Goal: Task Accomplishment & Management: Complete application form

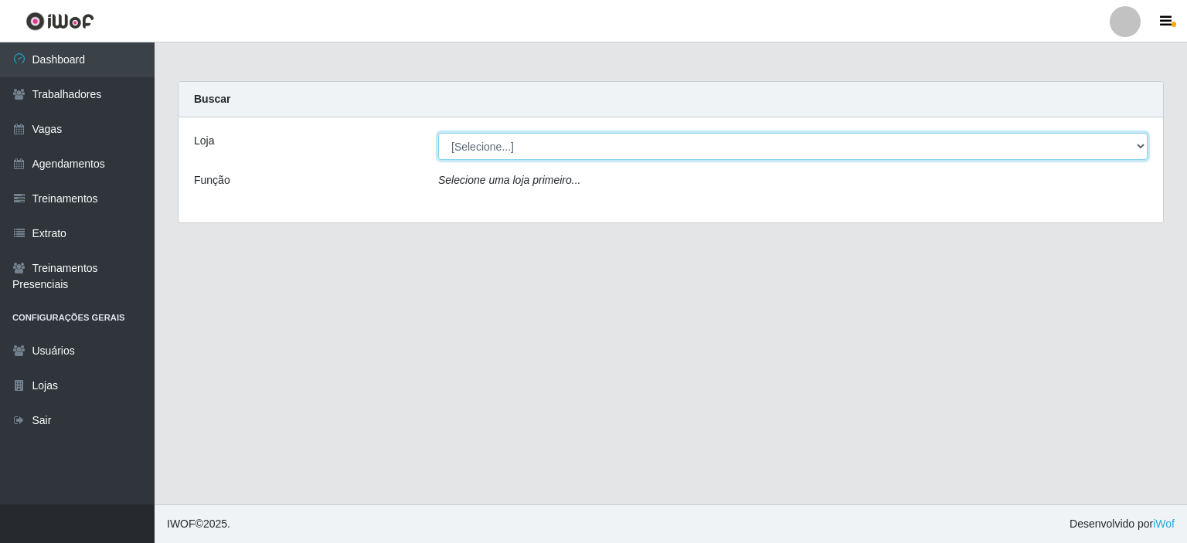
click at [559, 143] on select "[Selecione...] Iskisita Atakado - Centro de Distribuição" at bounding box center [792, 146] width 709 height 27
select select "425"
click at [438, 133] on select "[Selecione...] Iskisita Atakado - Centro de Distribuição" at bounding box center [792, 146] width 709 height 27
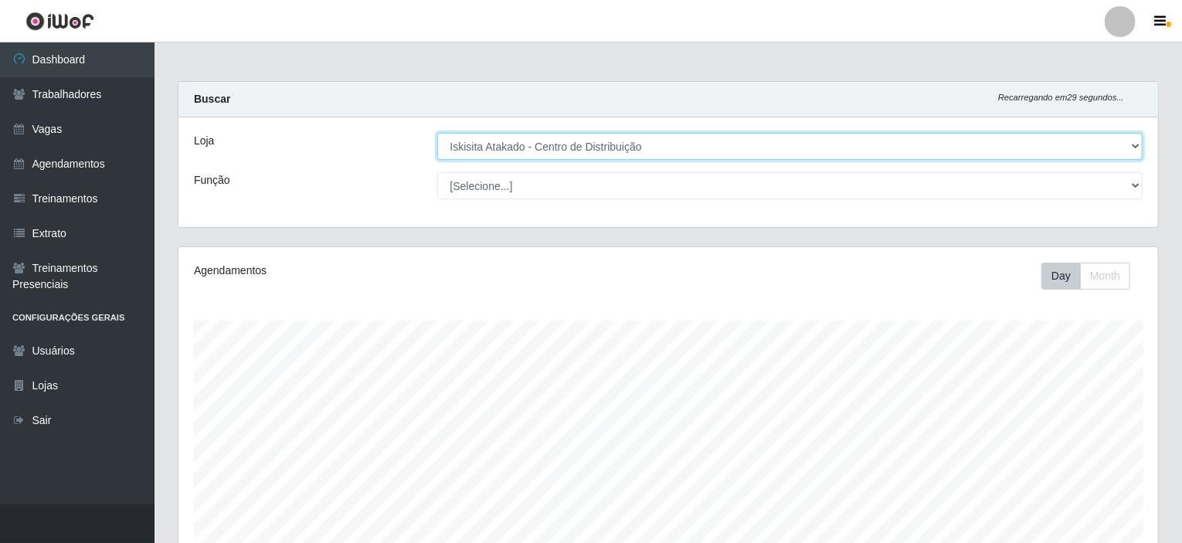
scroll to position [321, 980]
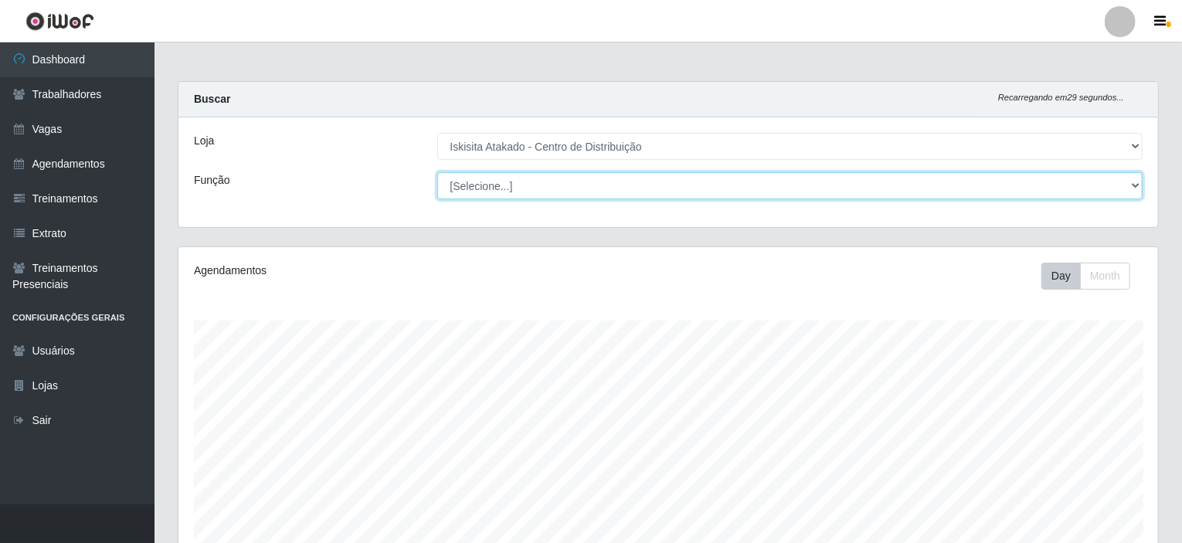
click at [554, 189] on select "[Selecione...] Auxiliar de Estoque Auxiliar de Estoque + Auxiliar de Estoque ++…" at bounding box center [790, 185] width 706 height 27
select select "75"
click at [437, 172] on select "[Selecione...] Auxiliar de Estoque Auxiliar de Estoque + Auxiliar de Estoque ++…" at bounding box center [790, 185] width 706 height 27
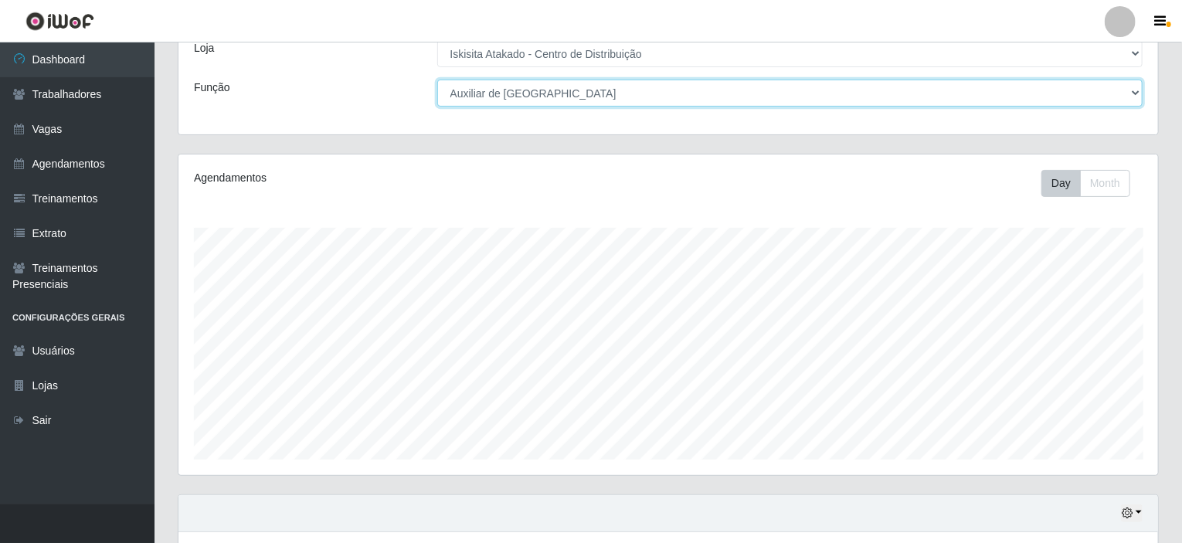
scroll to position [0, 0]
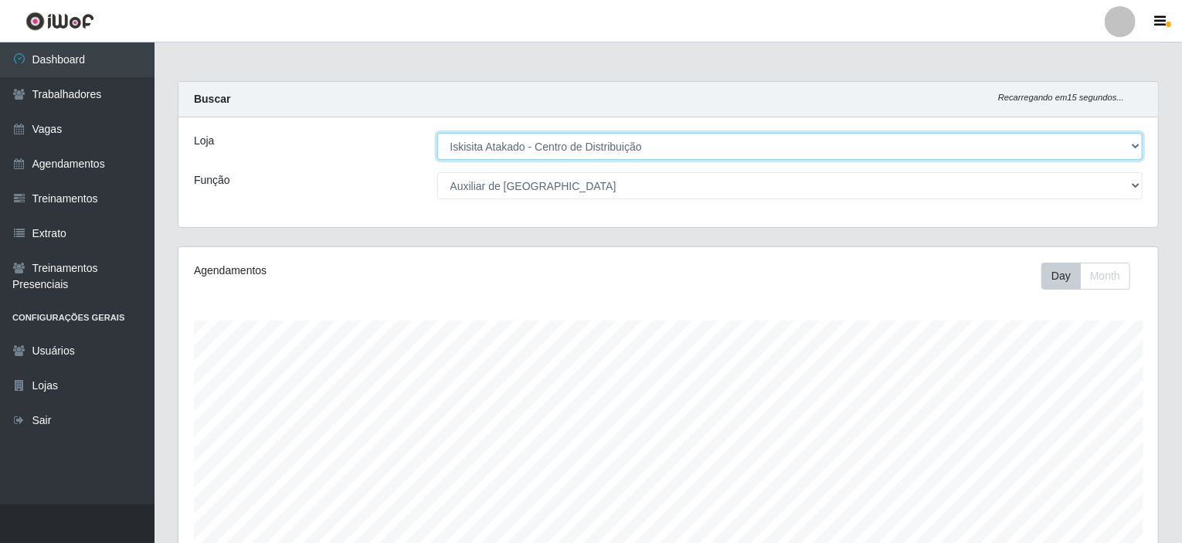
click at [554, 145] on select "[Selecione...] Iskisita Atakado - Centro de Distribuição" at bounding box center [790, 146] width 706 height 27
click at [437, 133] on select "[Selecione...] Iskisita Atakado - Centro de Distribuição" at bounding box center [790, 146] width 706 height 27
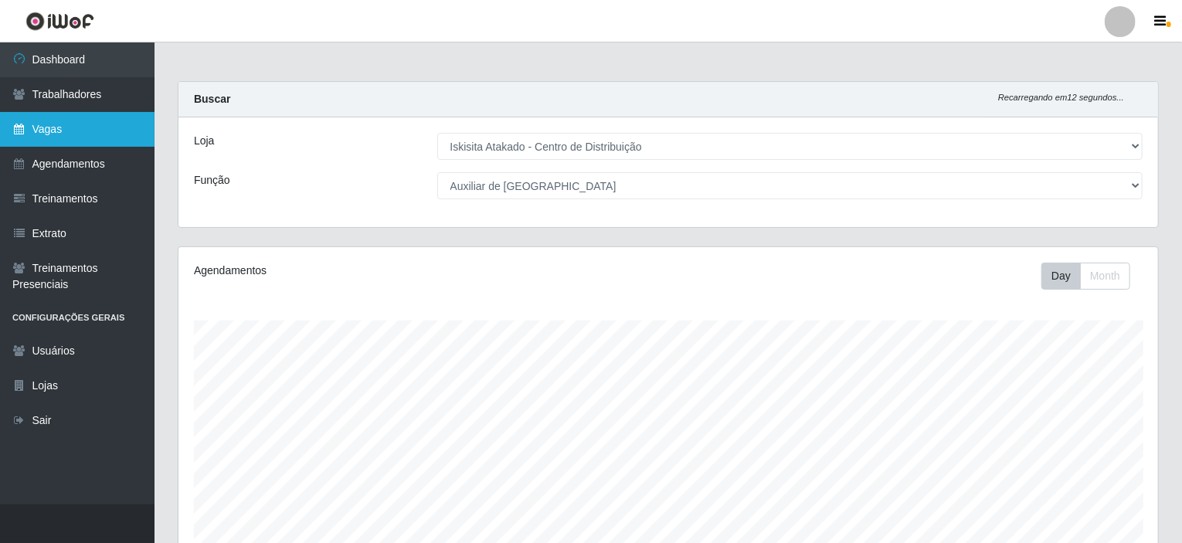
click at [63, 132] on link "Vagas" at bounding box center [77, 129] width 155 height 35
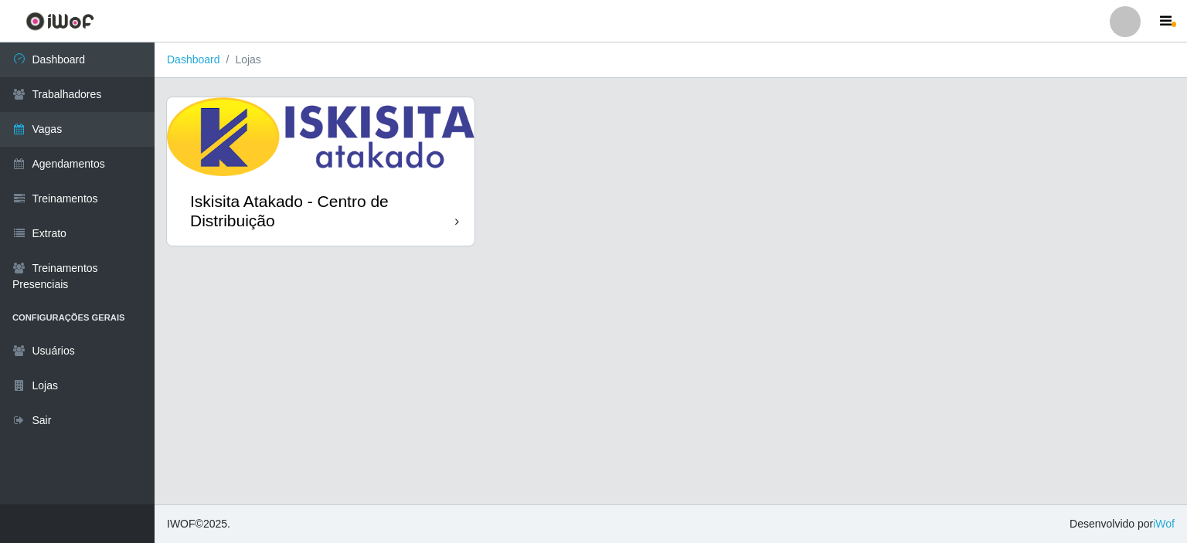
click at [382, 228] on div "Iskisita Atakado - Centro de Distribuição" at bounding box center [322, 211] width 265 height 39
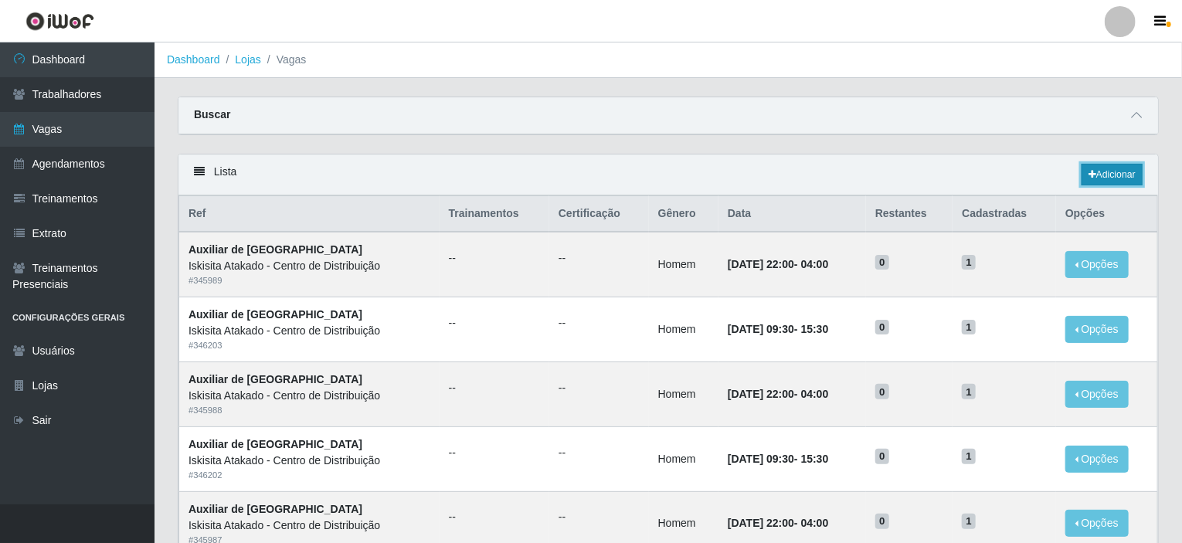
click at [1101, 176] on link "Adicionar" at bounding box center [1112, 175] width 61 height 22
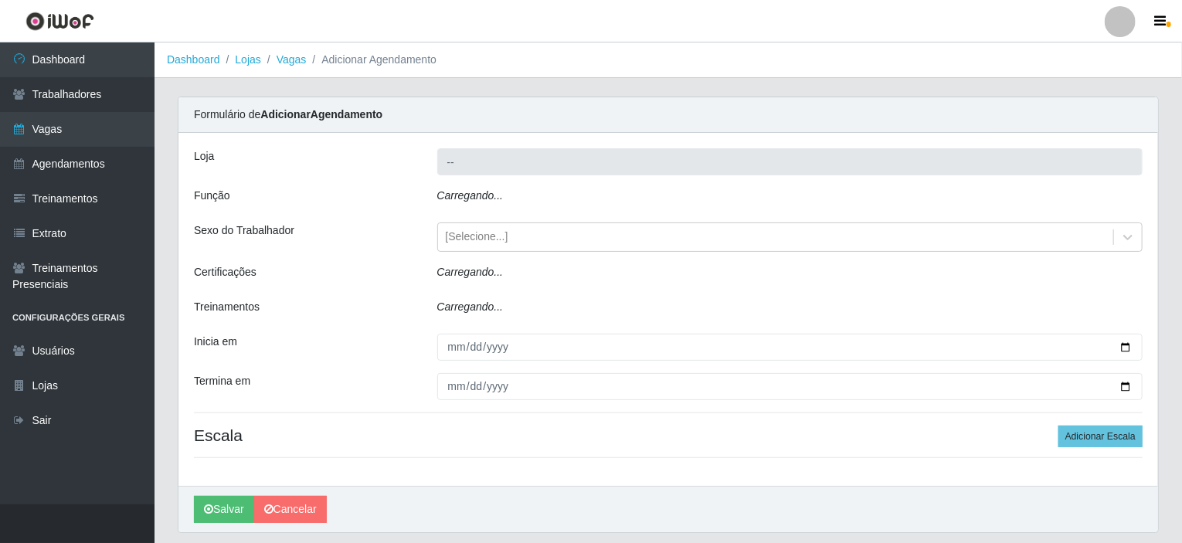
type input "Iskisita Atakado - Centro de Distribuição"
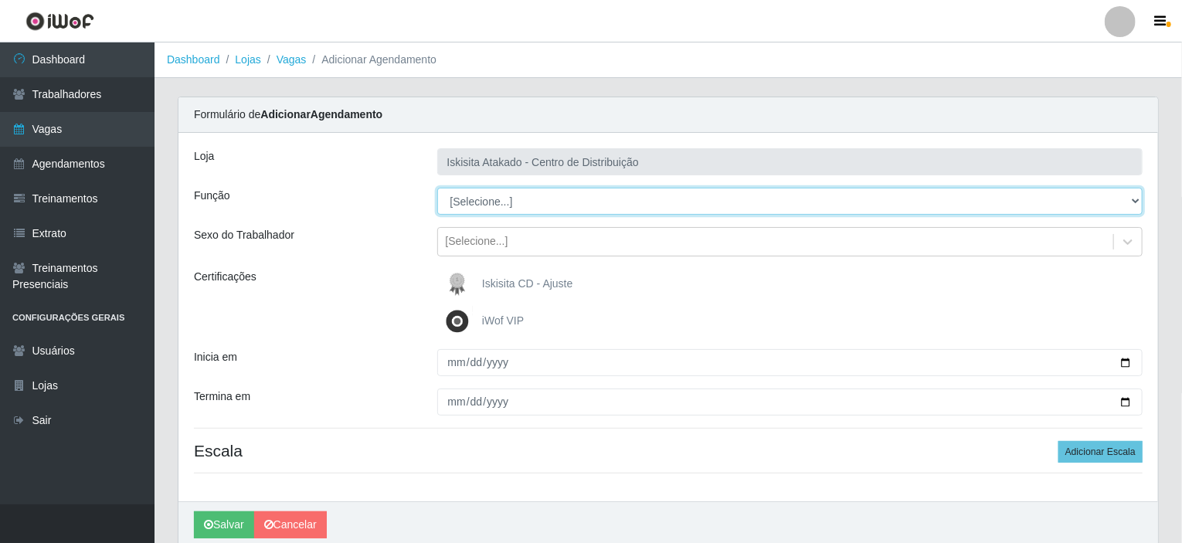
click at [551, 197] on select "[Selecione...] Auxiliar de Estoque Auxiliar de Estoque + Auxiliar de Estoque ++…" at bounding box center [790, 201] width 706 height 27
select select "75"
click at [437, 188] on select "[Selecione...] Auxiliar de Estoque Auxiliar de Estoque + Auxiliar de Estoque ++…" at bounding box center [790, 201] width 706 height 27
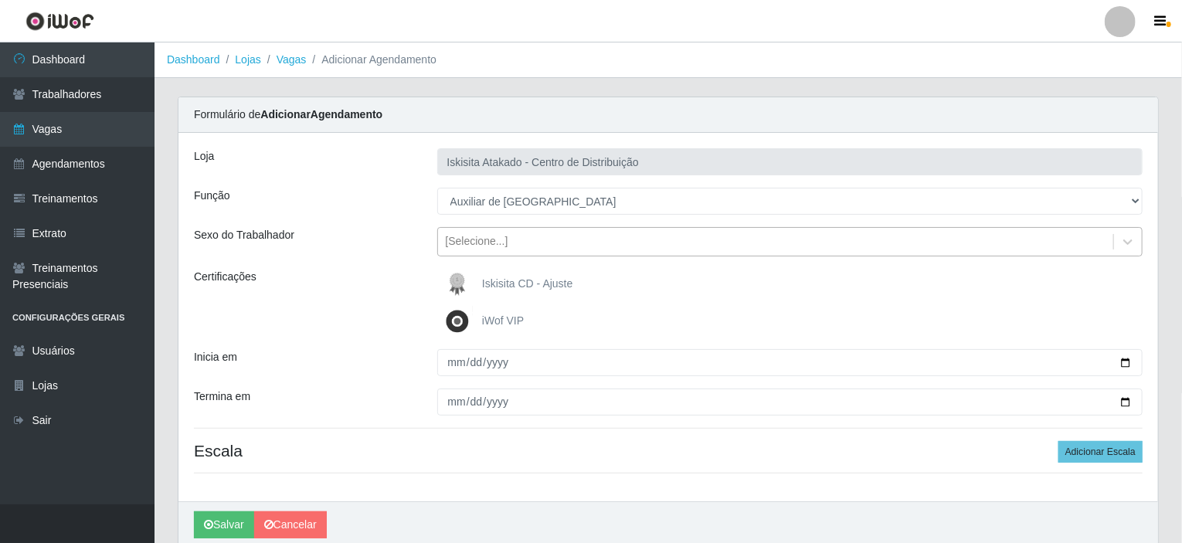
click at [495, 247] on div "[Selecione...]" at bounding box center [477, 242] width 63 height 16
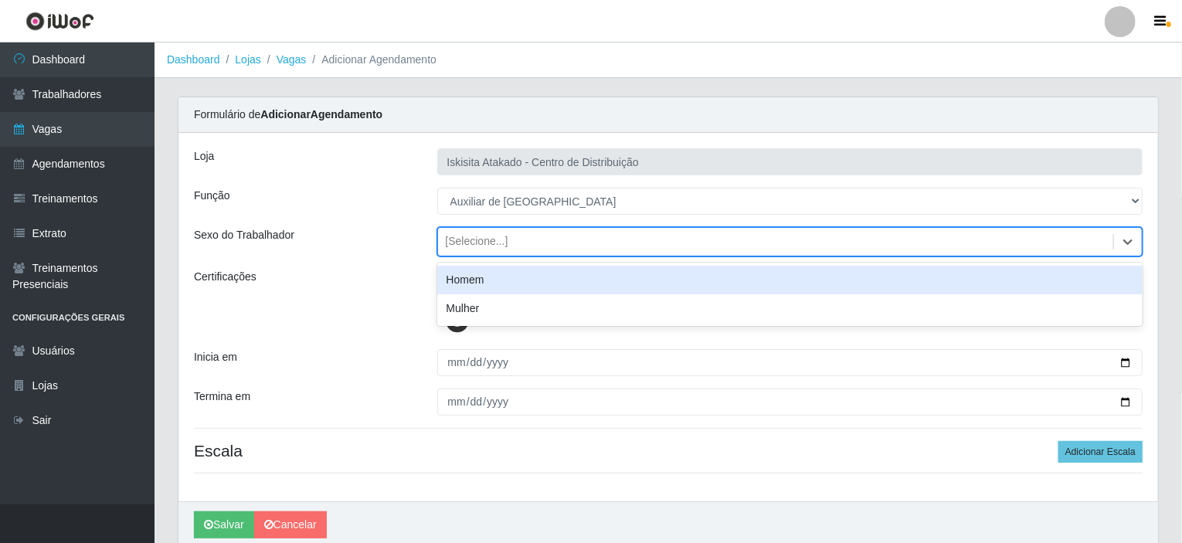
click at [497, 279] on div "Homem" at bounding box center [790, 280] width 706 height 29
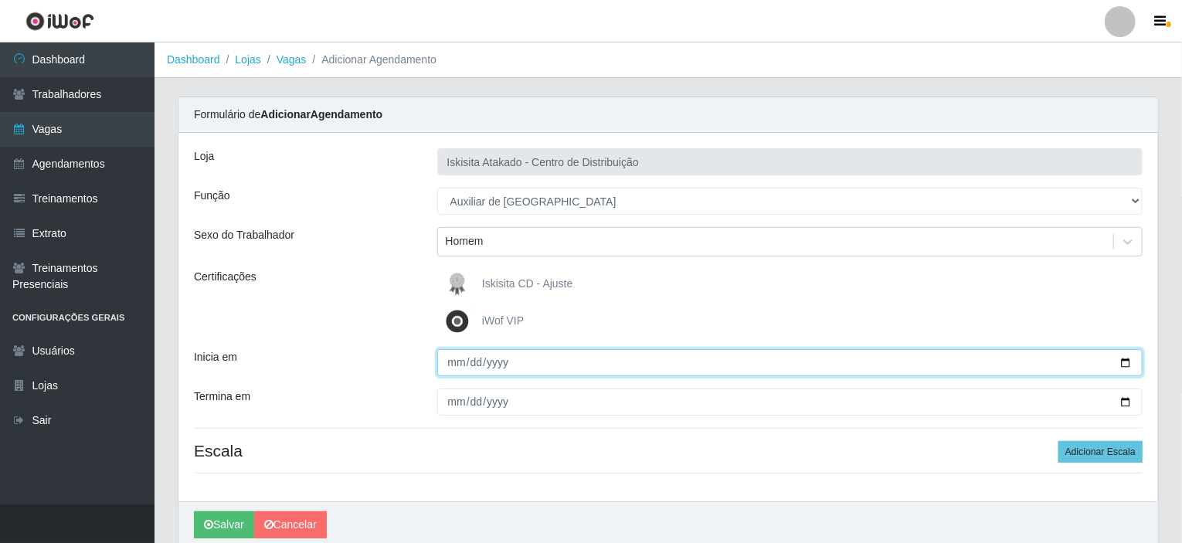
click at [454, 364] on input "Inicia em" at bounding box center [790, 362] width 706 height 27
click at [448, 361] on input "Inicia em" at bounding box center [790, 362] width 706 height 27
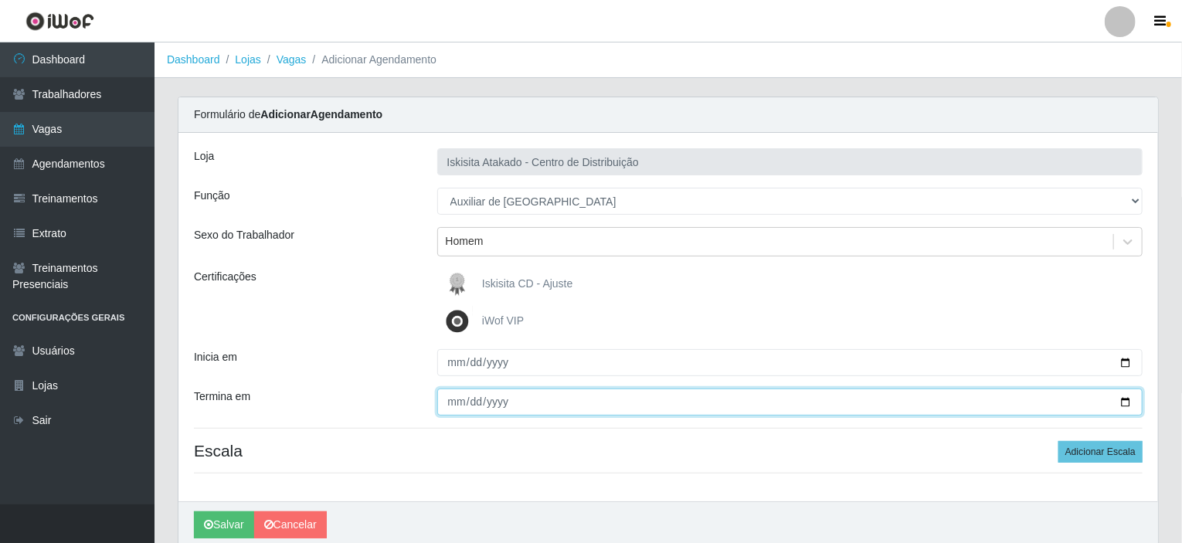
click at [460, 401] on input "Termina em" at bounding box center [790, 402] width 706 height 27
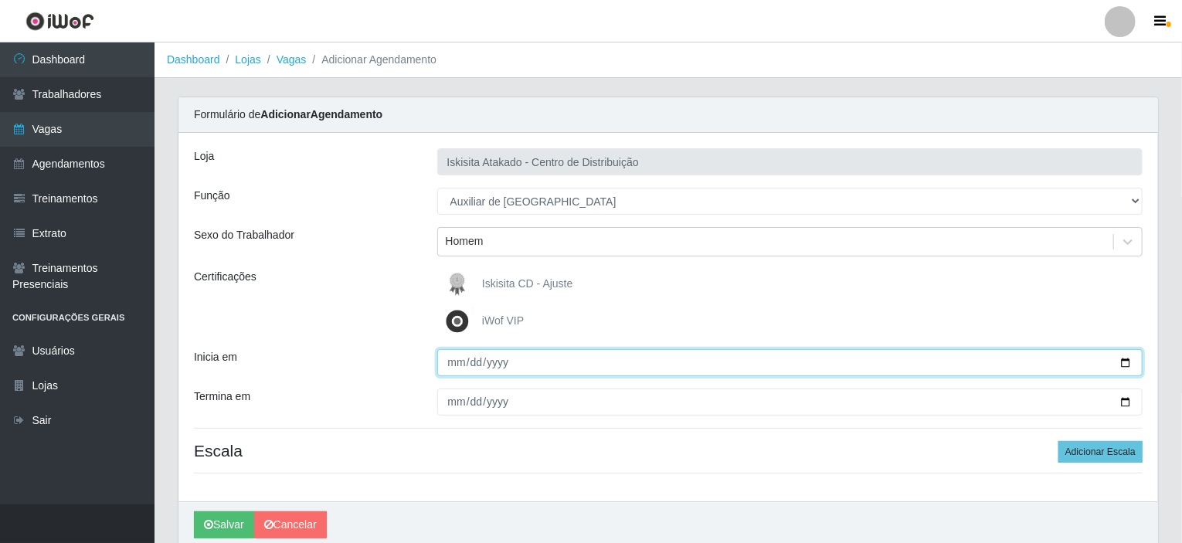
click at [474, 366] on input "Inicia em" at bounding box center [790, 362] width 706 height 27
type input "[DATE]"
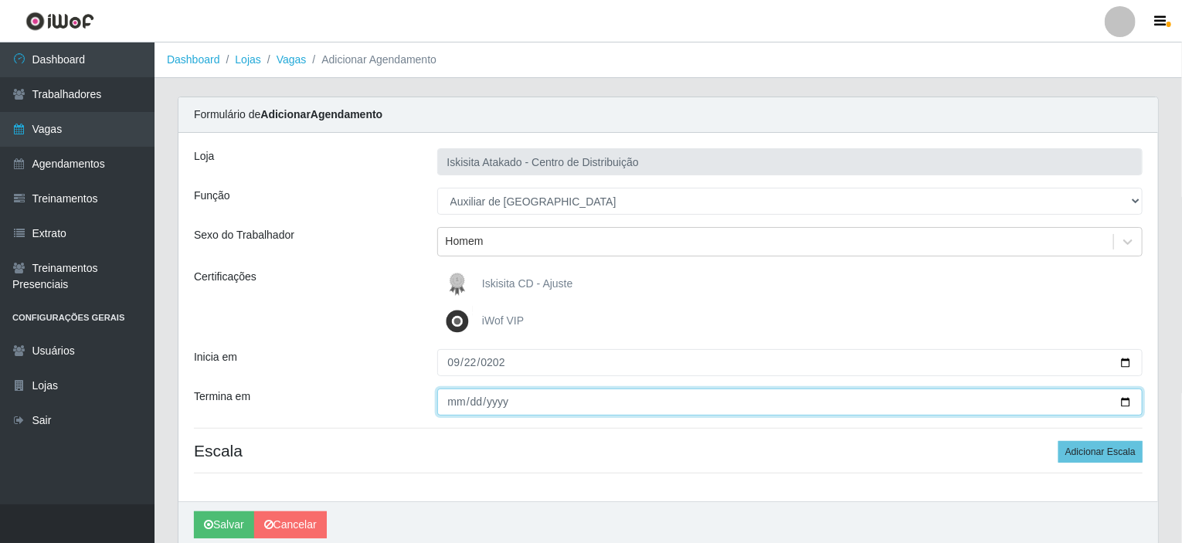
click at [453, 404] on input "[DATE]" at bounding box center [790, 402] width 706 height 27
type input "[DATE]"
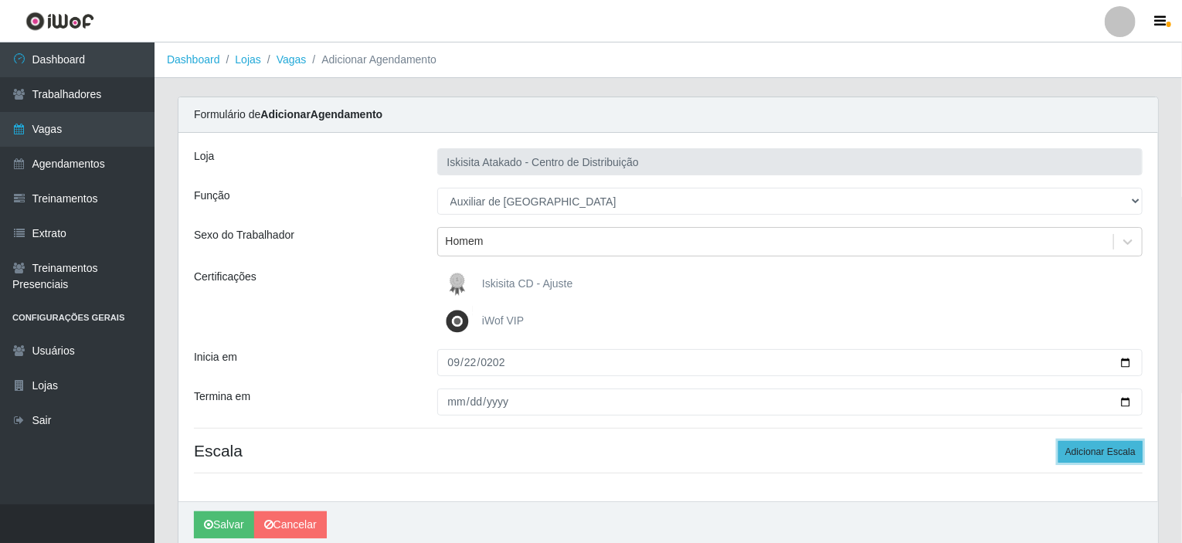
click at [1116, 454] on button "Adicionar Escala" at bounding box center [1101, 452] width 84 height 22
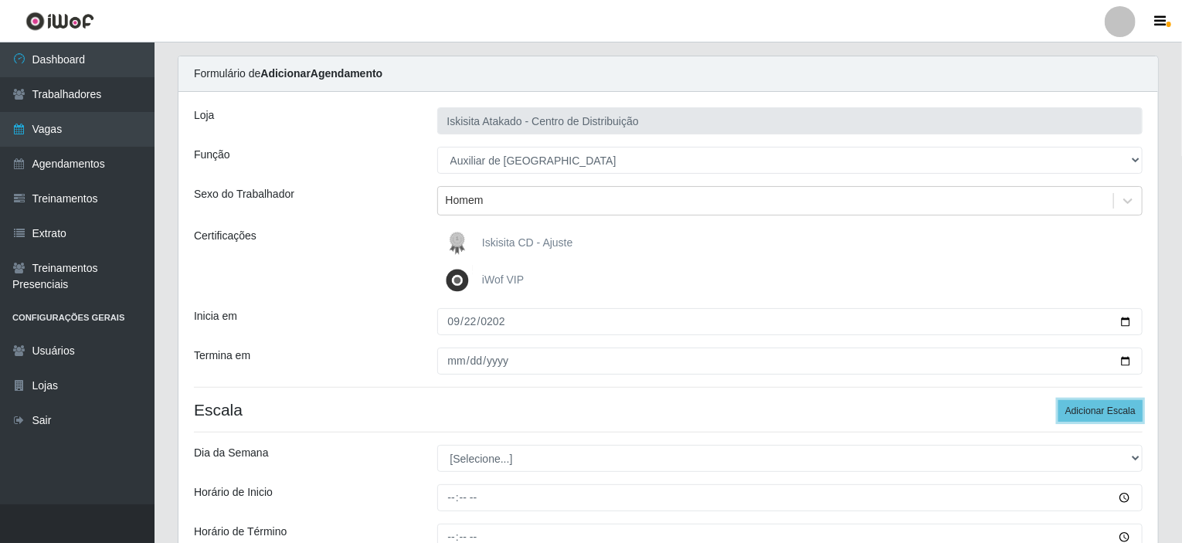
scroll to position [77, 0]
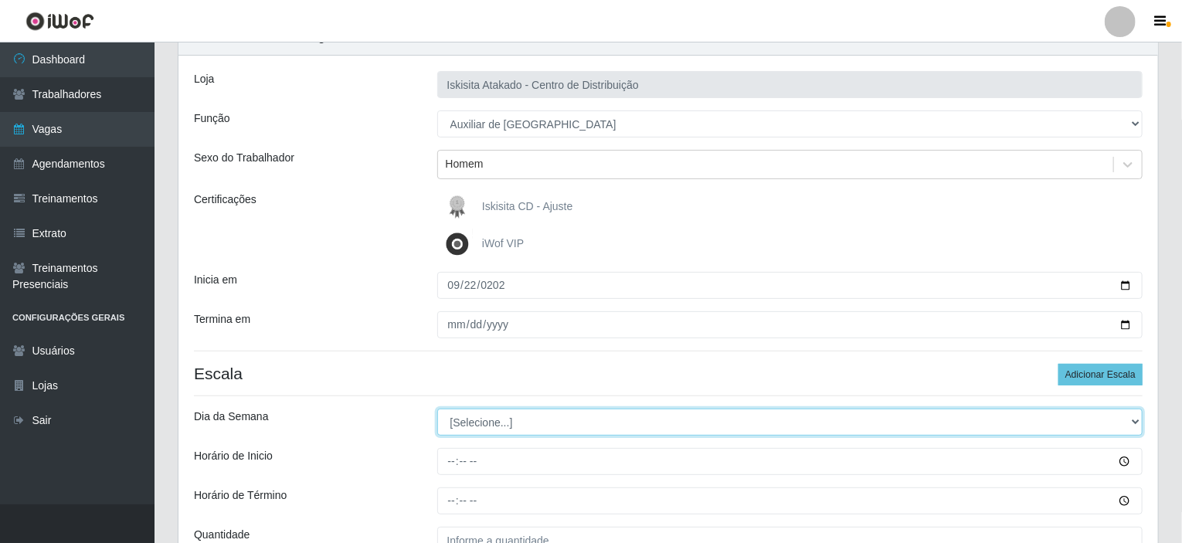
click at [510, 427] on select "[Selecione...] Segunda Terça Quarta Quinta Sexta Sábado Domingo" at bounding box center [790, 422] width 706 height 27
select select "1"
click at [437, 409] on select "[Selecione...] Segunda Terça Quarta Quinta Sexta Sábado Domingo" at bounding box center [790, 422] width 706 height 27
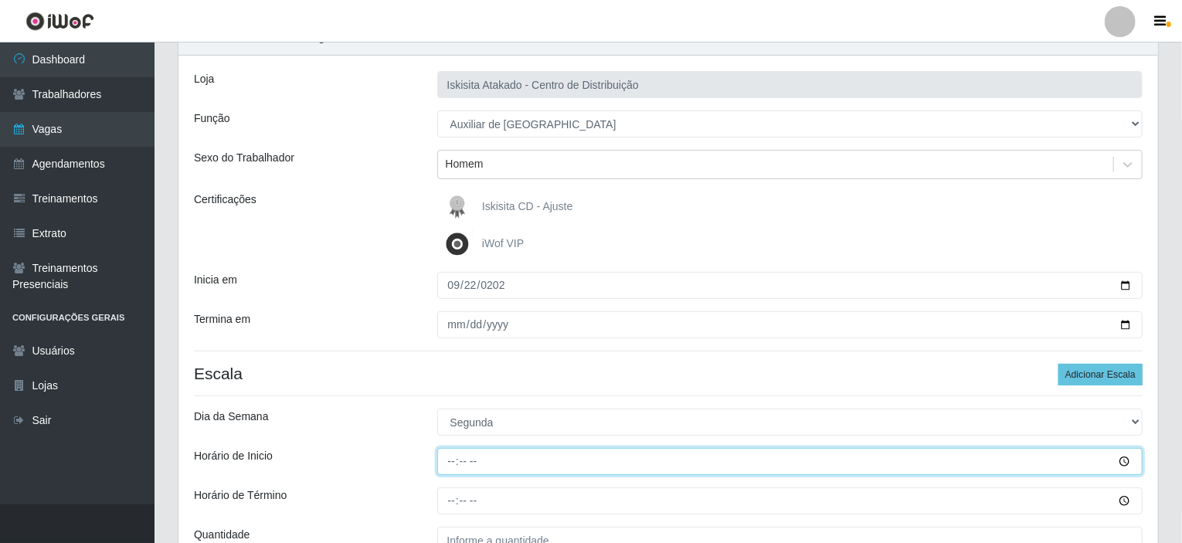
click at [470, 462] on input "Horário de Inicio" at bounding box center [790, 461] width 706 height 27
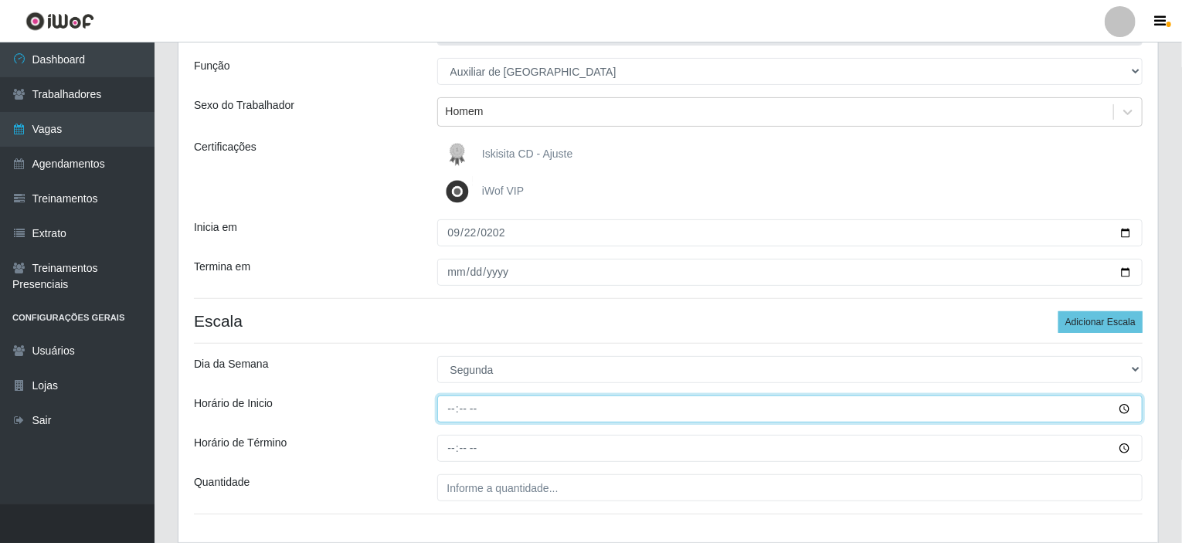
scroll to position [232, 0]
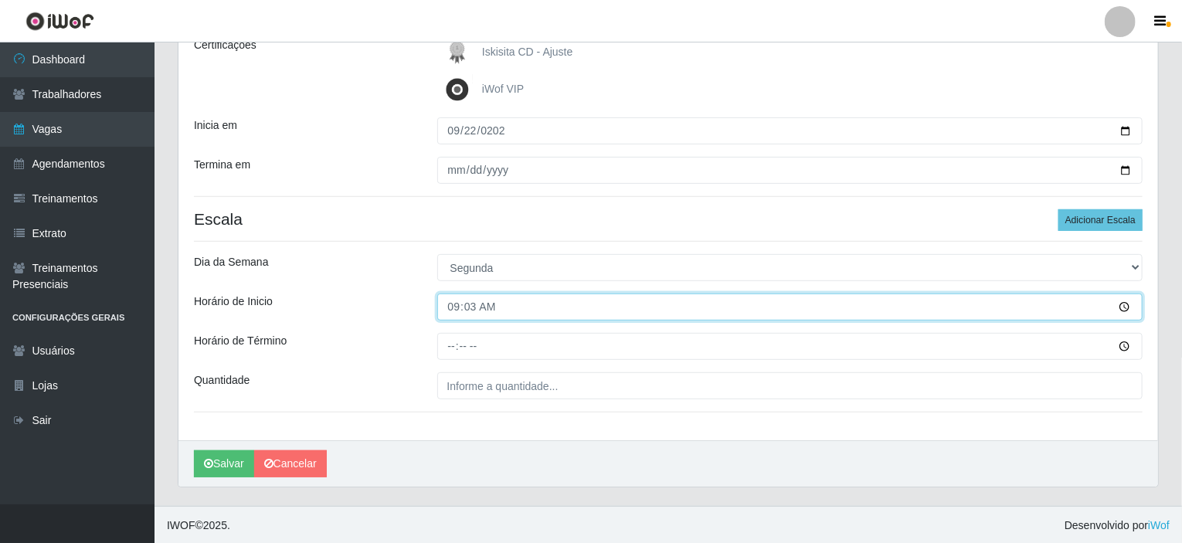
type input "09:30"
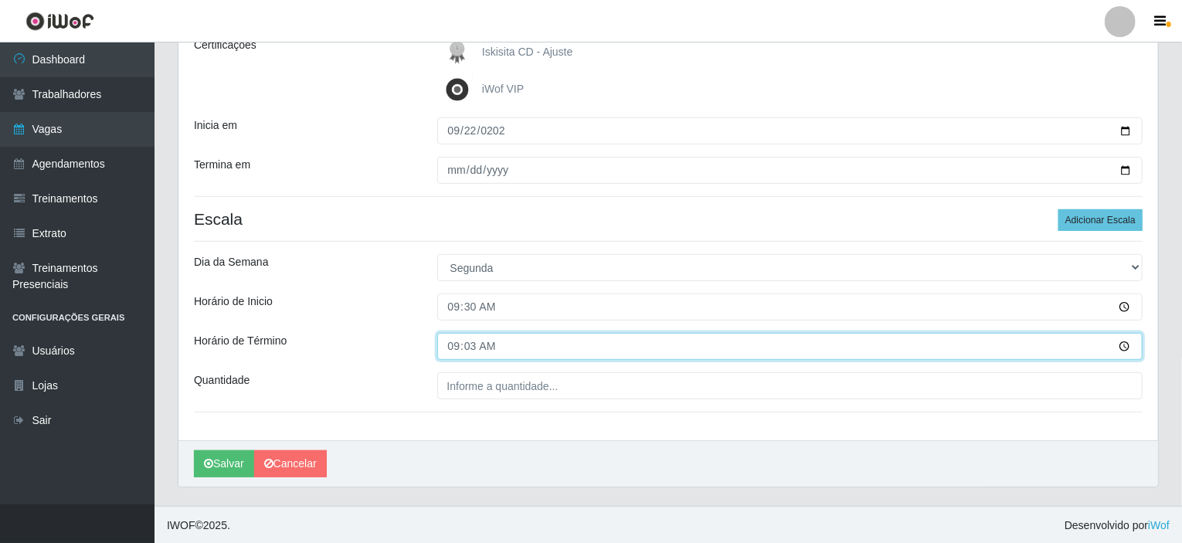
type input "09:30"
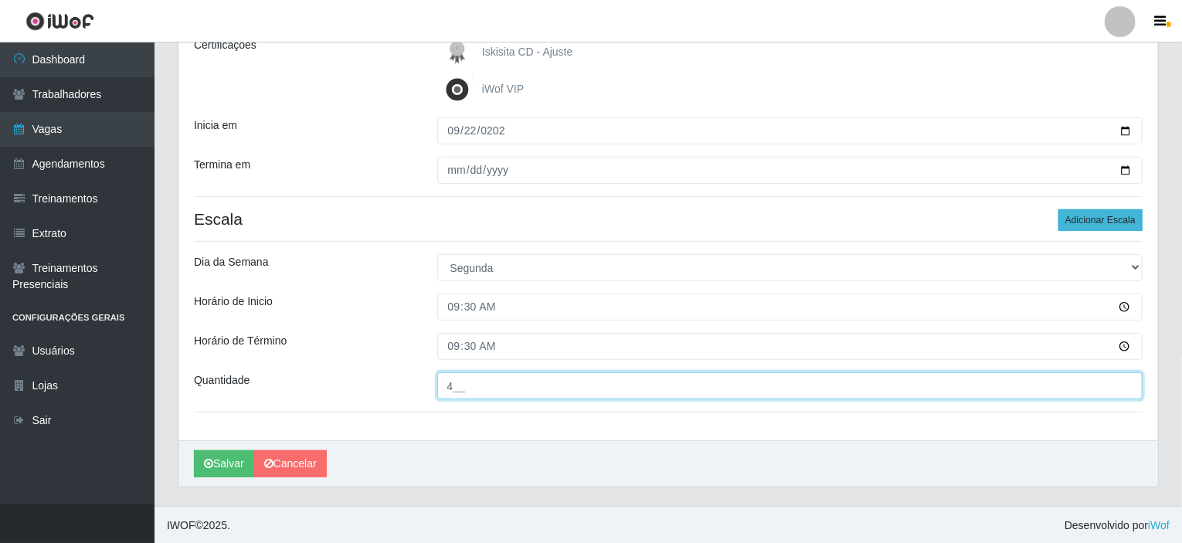
type input "4__"
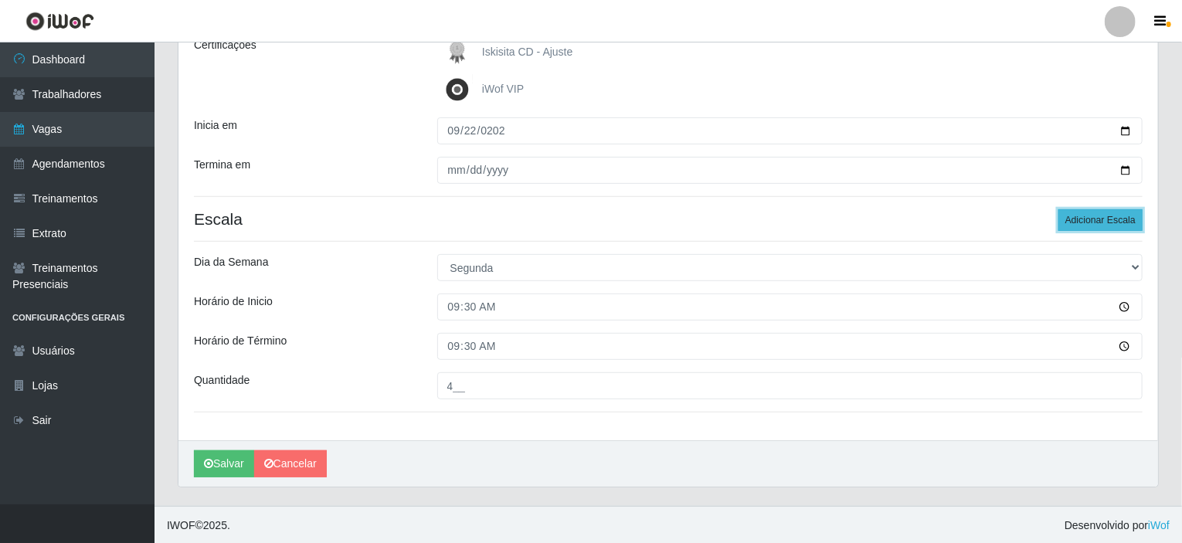
click at [1093, 218] on button "Adicionar Escala" at bounding box center [1101, 220] width 84 height 22
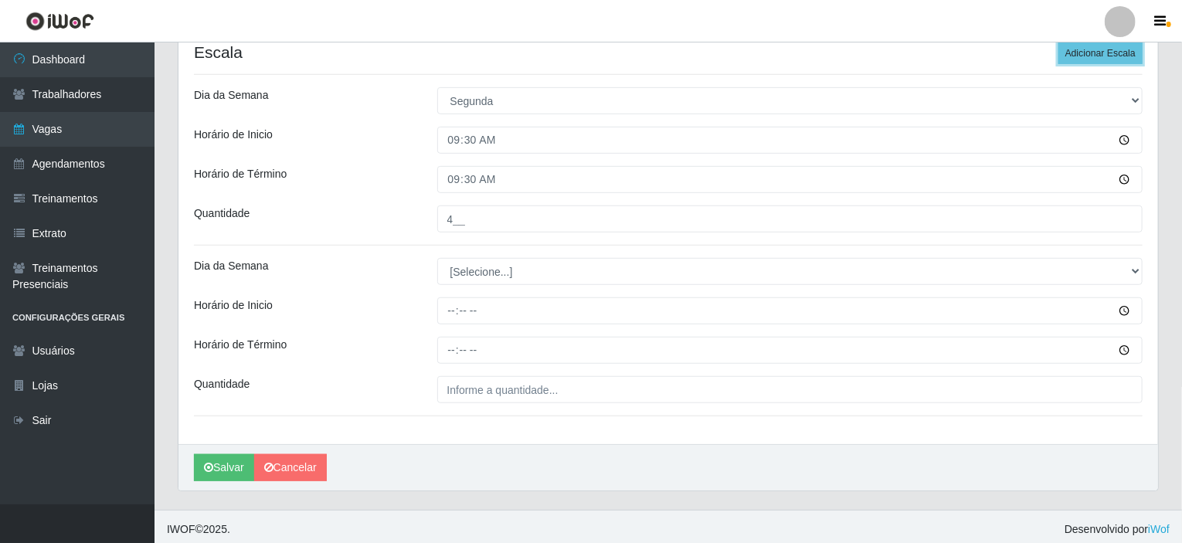
scroll to position [402, 0]
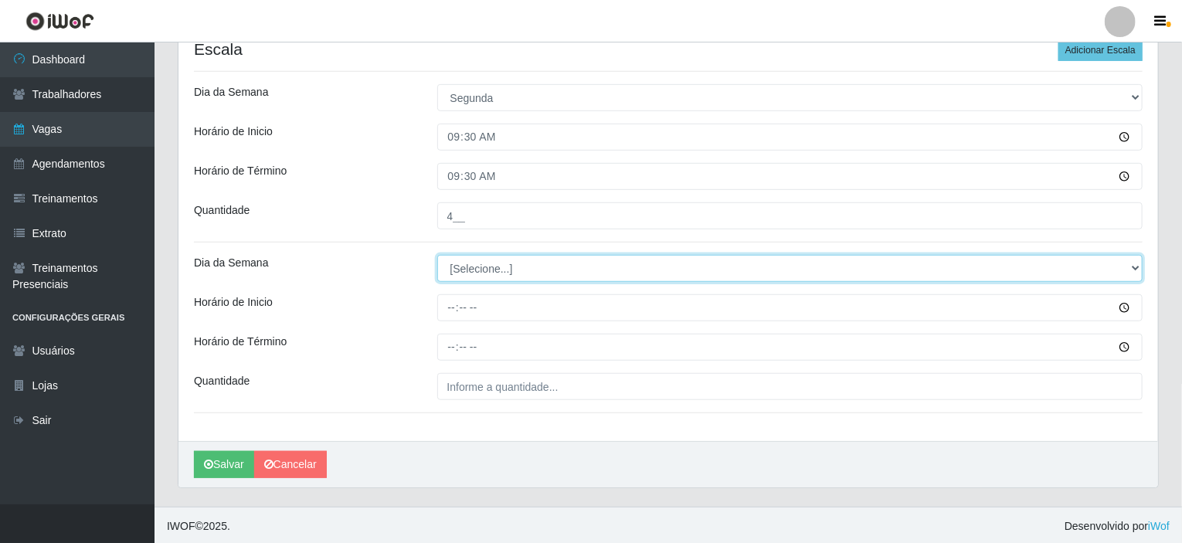
click at [474, 268] on select "[Selecione...] Segunda Terça Quarta Quinta Sexta Sábado Domingo" at bounding box center [790, 268] width 706 height 27
select select "2"
click at [437, 255] on select "[Selecione...] Segunda Terça Quarta Quinta Sexta Sábado Domingo" at bounding box center [790, 268] width 706 height 27
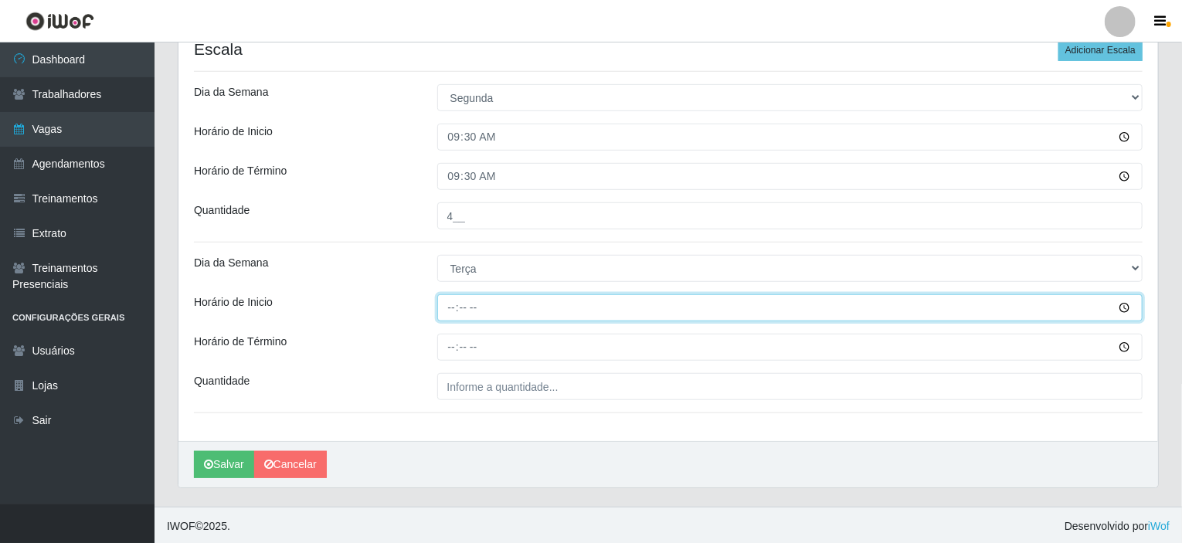
click at [451, 299] on input "Horário de Inicio" at bounding box center [790, 307] width 706 height 27
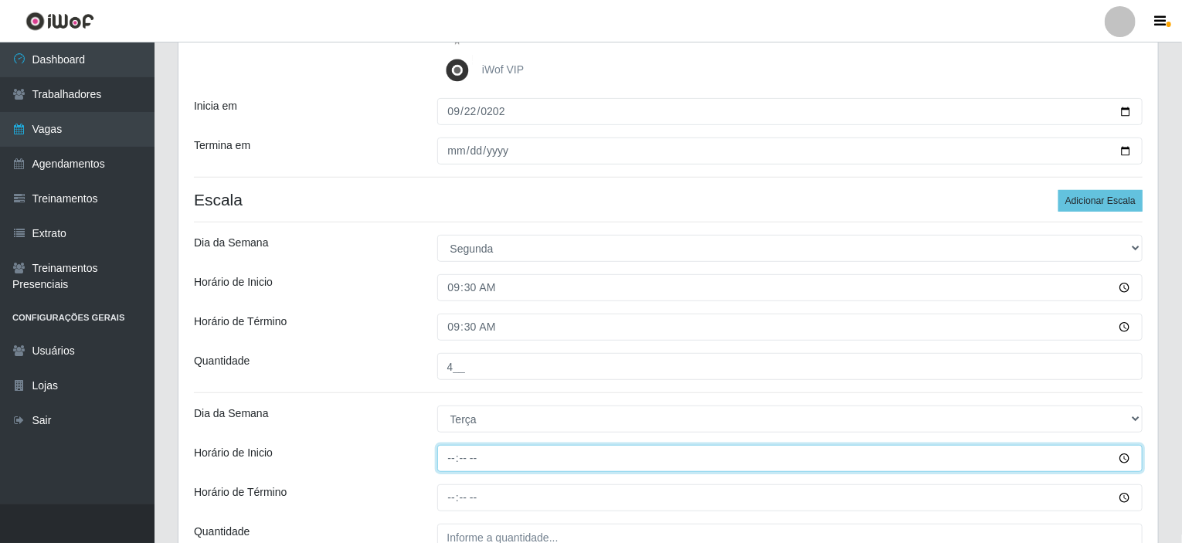
scroll to position [170, 0]
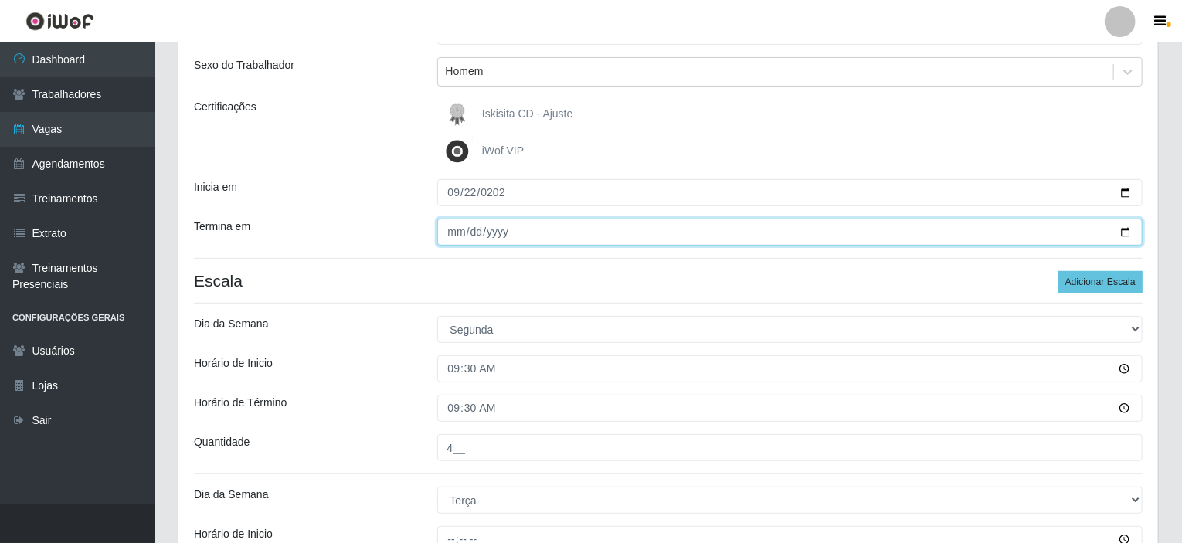
click at [454, 227] on input "[DATE]" at bounding box center [790, 232] width 706 height 27
type input "[DATE]"
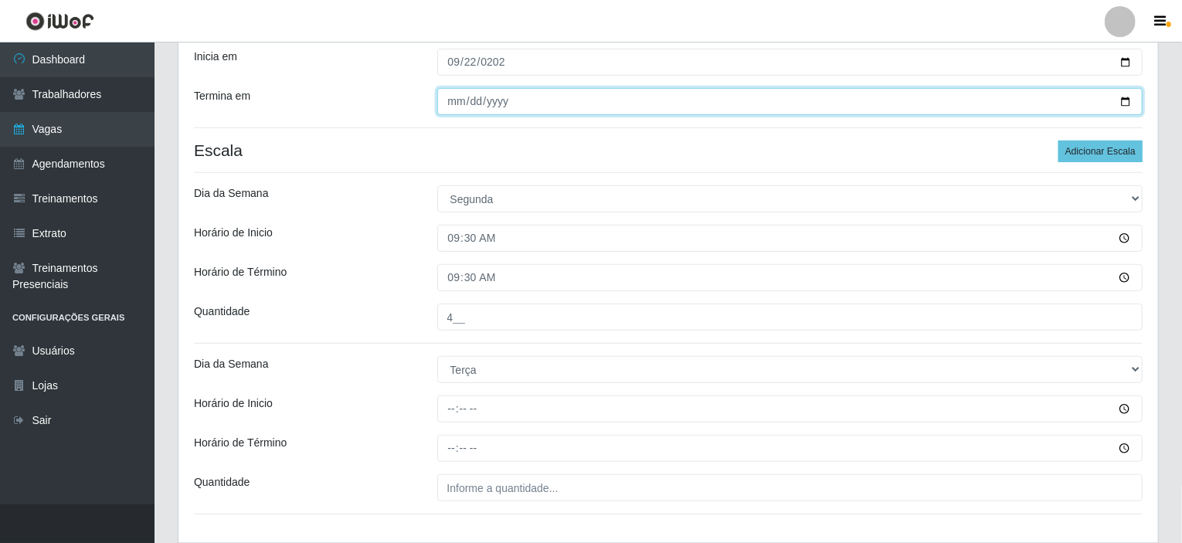
scroll to position [402, 0]
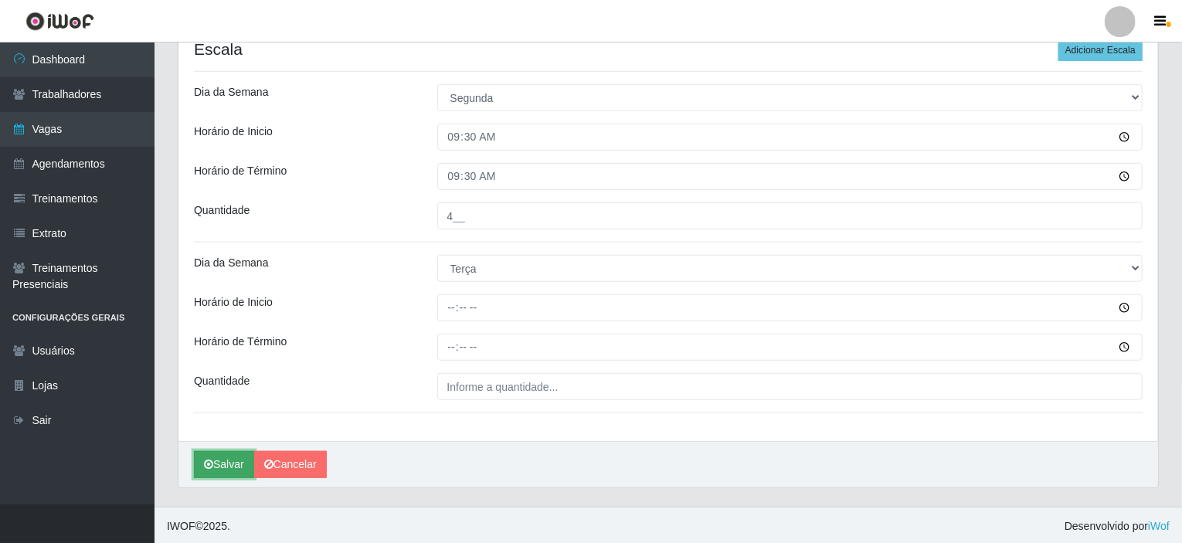
click at [225, 460] on button "Salvar" at bounding box center [224, 464] width 60 height 27
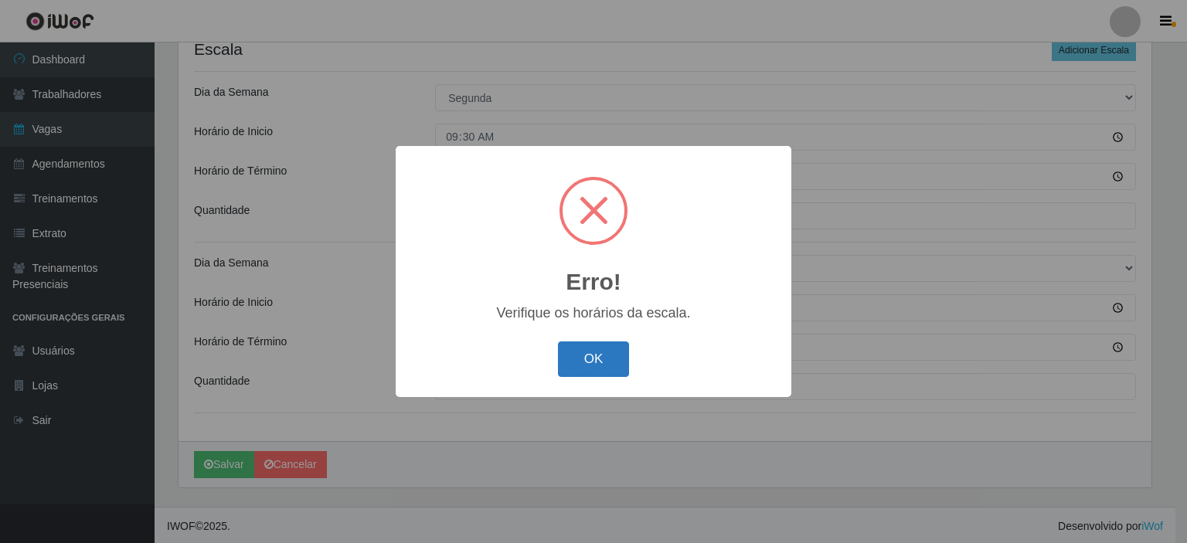
click at [599, 376] on button "OK" at bounding box center [594, 360] width 72 height 36
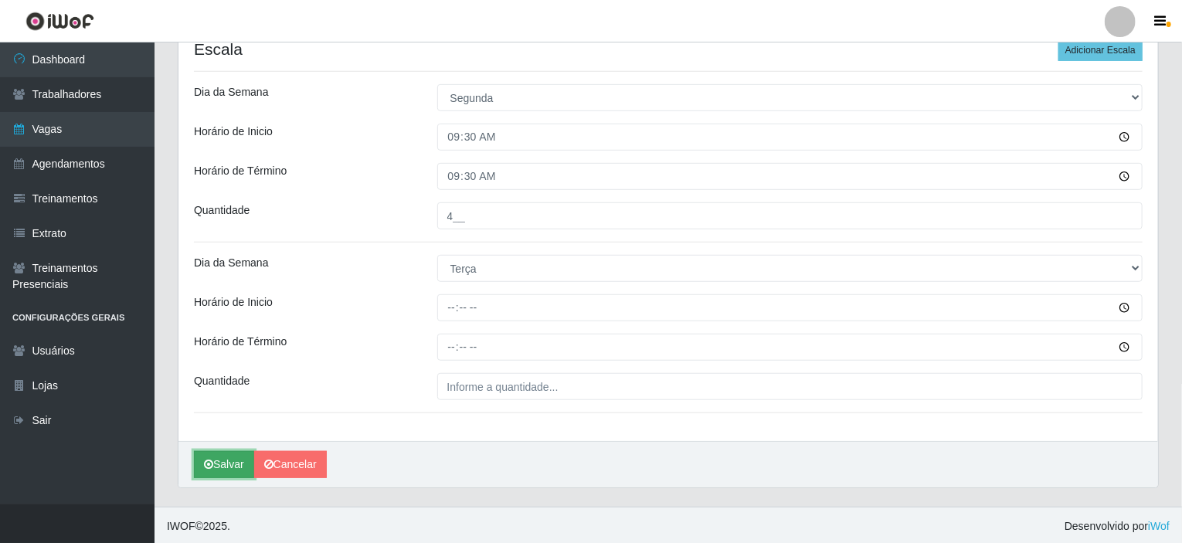
click at [229, 457] on button "Salvar" at bounding box center [224, 464] width 60 height 27
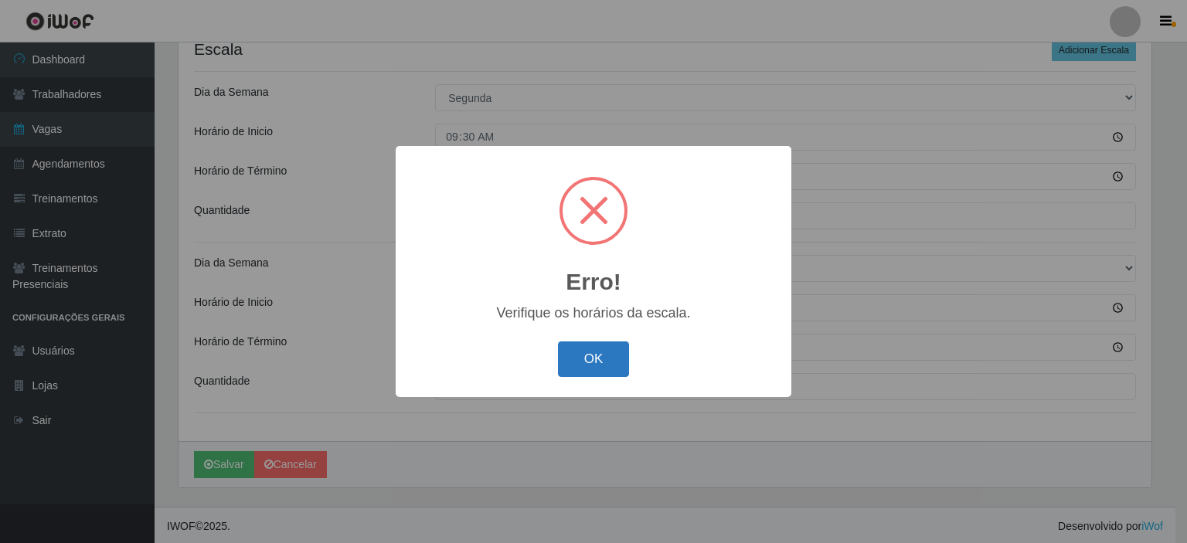
click at [578, 349] on button "OK" at bounding box center [594, 360] width 72 height 36
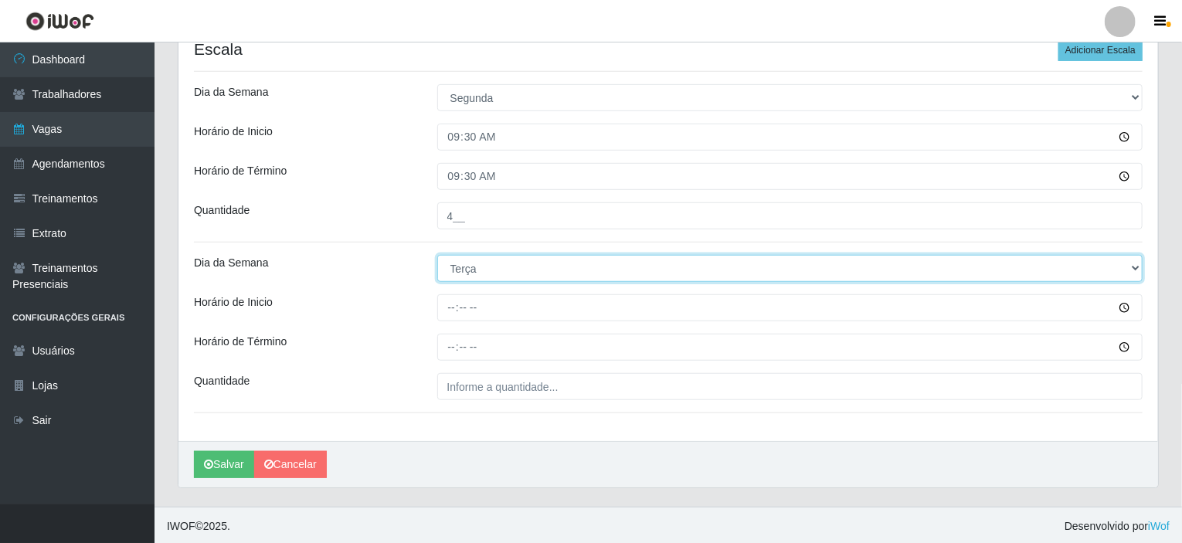
click at [662, 267] on select "[Selecione...] Segunda Terça Quarta Quinta Sexta Sábado Domingo" at bounding box center [790, 268] width 706 height 27
select select "[Selecione...]"
click at [437, 255] on select "[Selecione...] Segunda Terça Quarta Quinta Sexta Sábado Domingo" at bounding box center [790, 268] width 706 height 27
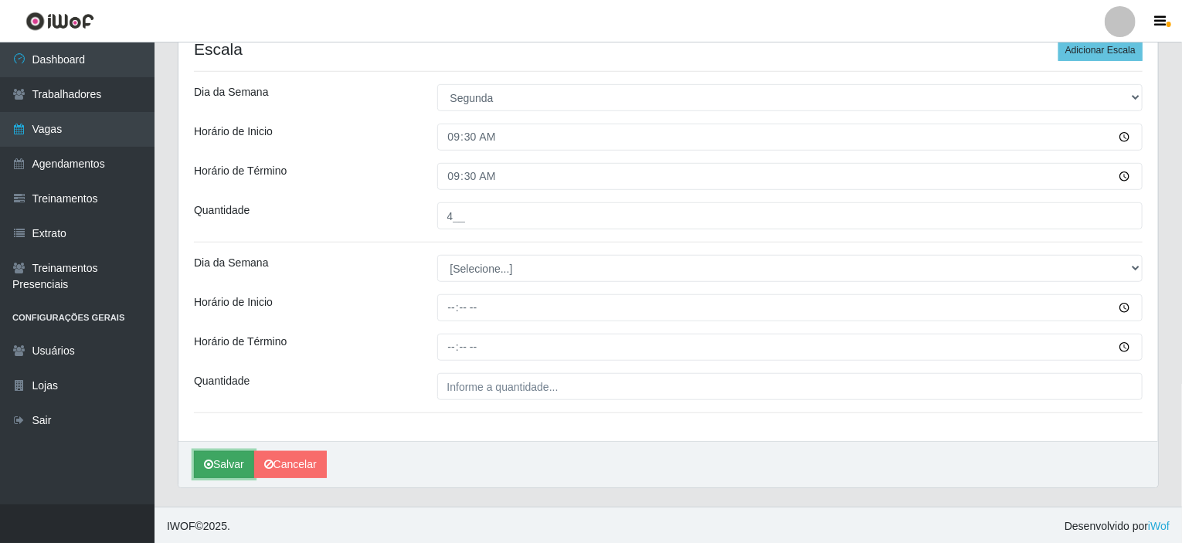
click at [217, 469] on button "Salvar" at bounding box center [224, 464] width 60 height 27
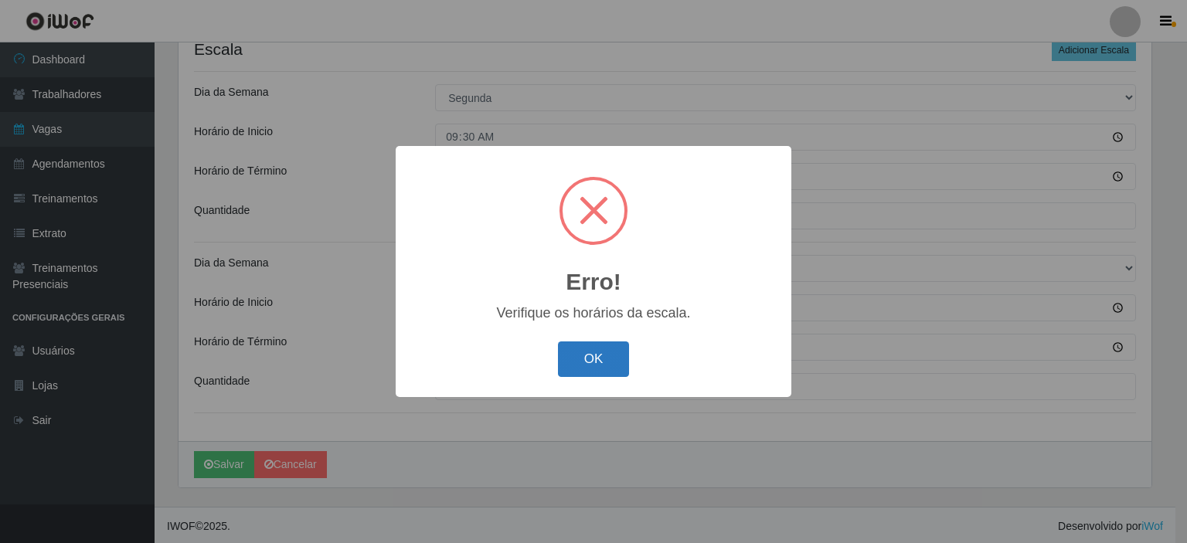
click at [573, 356] on button "OK" at bounding box center [594, 360] width 72 height 36
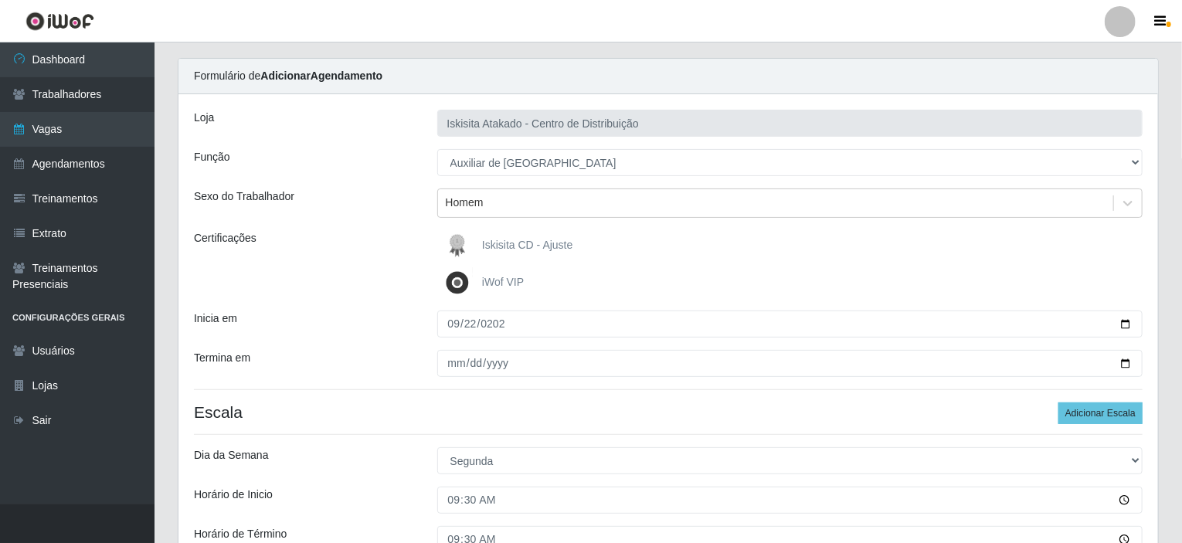
scroll to position [0, 0]
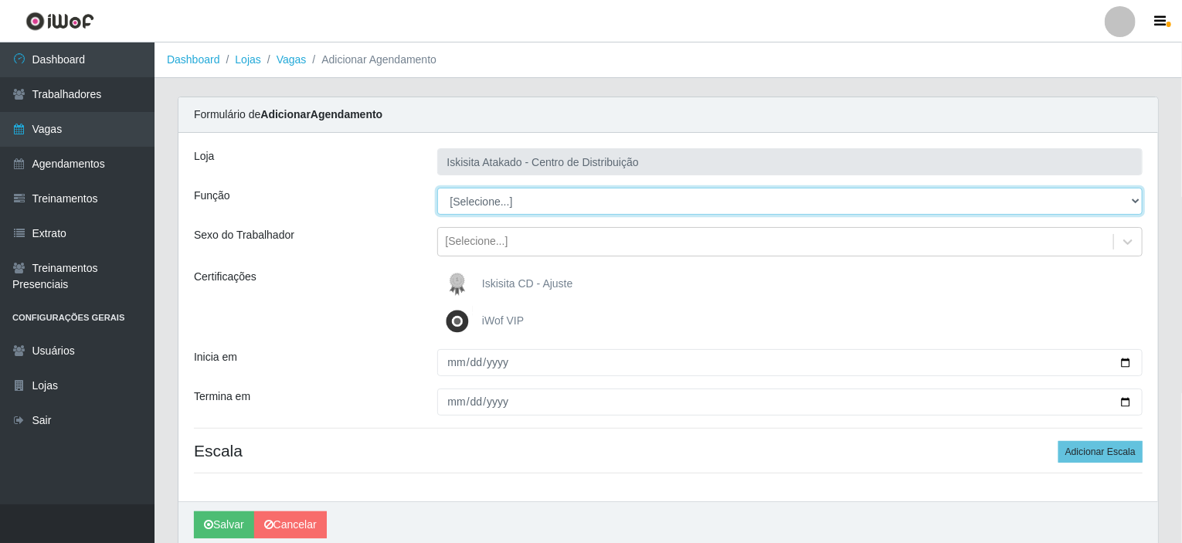
click at [544, 203] on select "[Selecione...] Auxiliar de Estoque Auxiliar de Estoque + Auxiliar de Estoque ++…" at bounding box center [790, 201] width 706 height 27
select select "75"
click at [437, 188] on select "[Selecione...] Auxiliar de Estoque Auxiliar de Estoque + Auxiliar de Estoque ++…" at bounding box center [790, 201] width 706 height 27
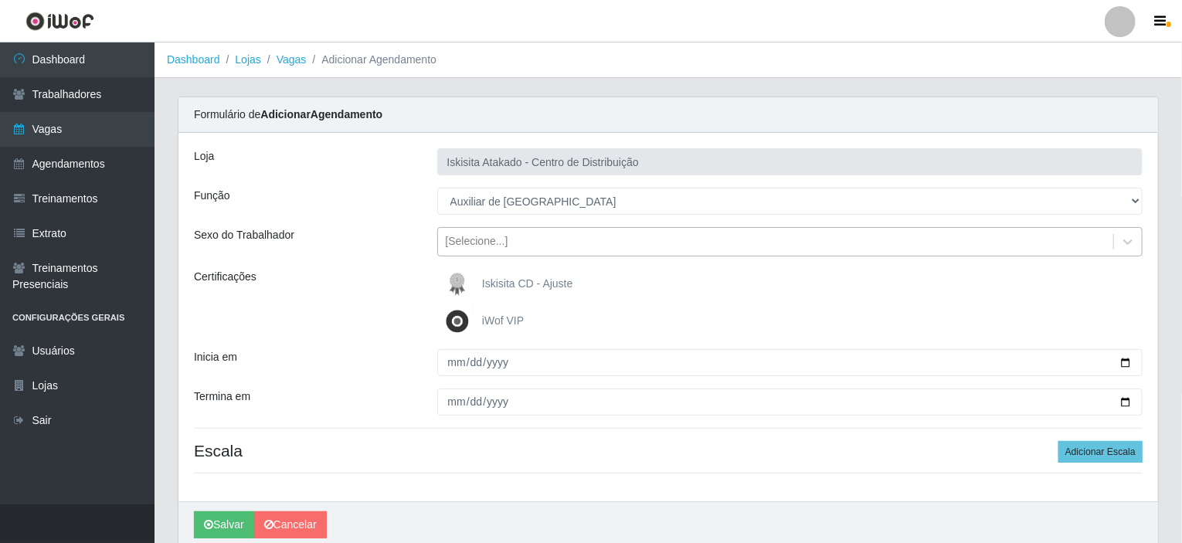
click at [458, 243] on div "[Selecione...]" at bounding box center [477, 242] width 63 height 16
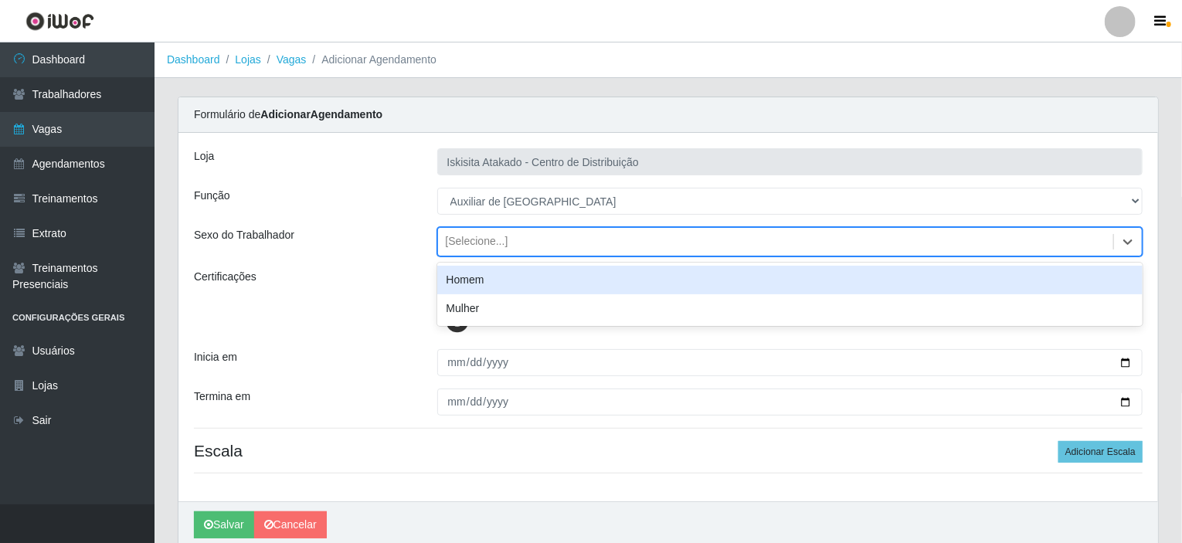
click at [482, 281] on div "Homem" at bounding box center [790, 280] width 706 height 29
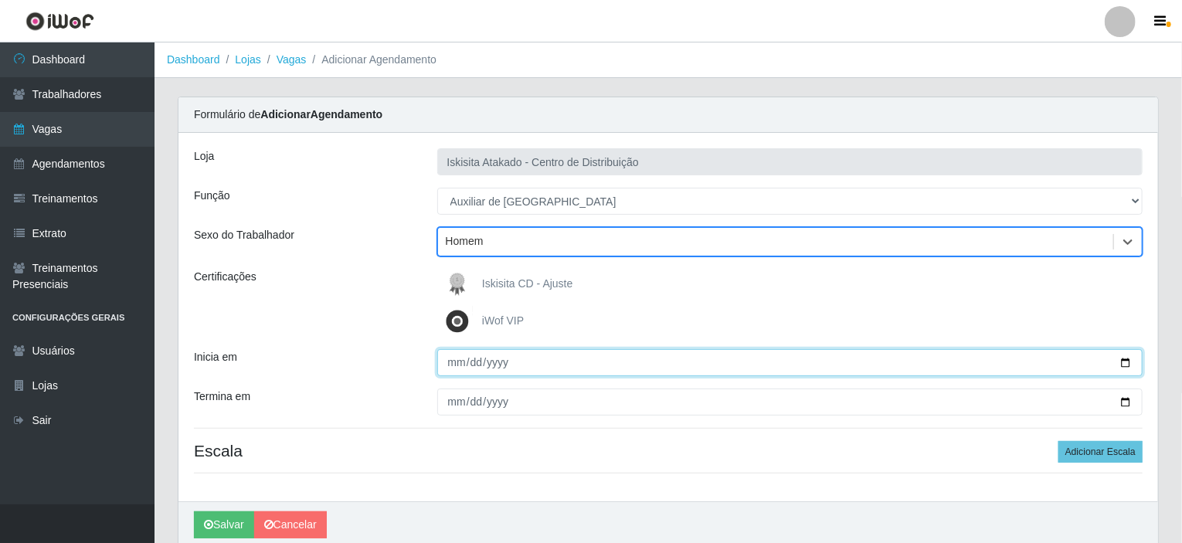
click at [454, 360] on input "Inicia em" at bounding box center [790, 362] width 706 height 27
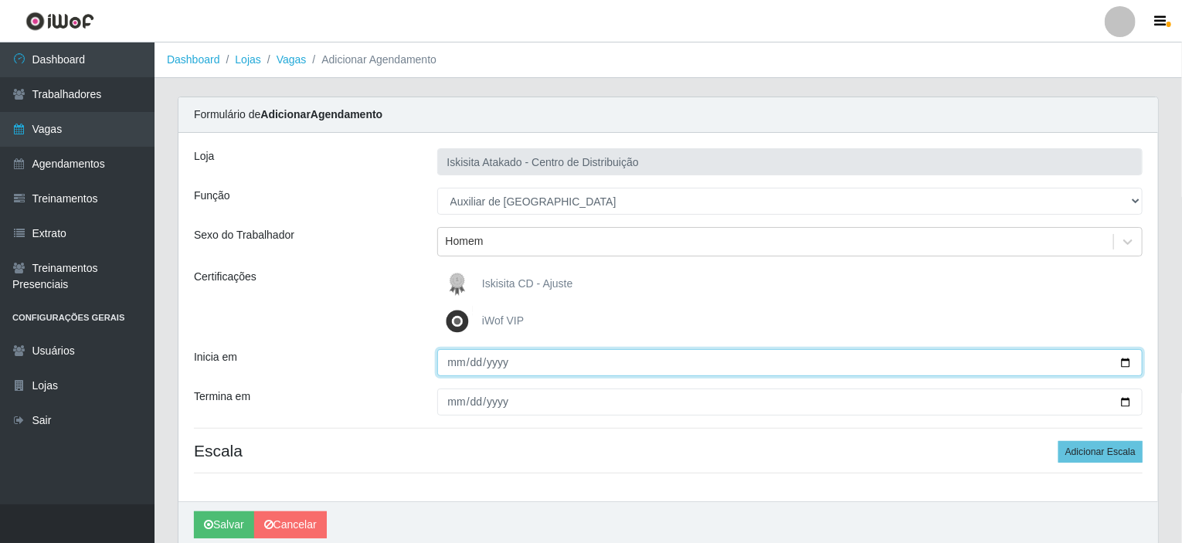
click at [452, 361] on input "Inicia em" at bounding box center [790, 362] width 706 height 27
type input "[DATE]"
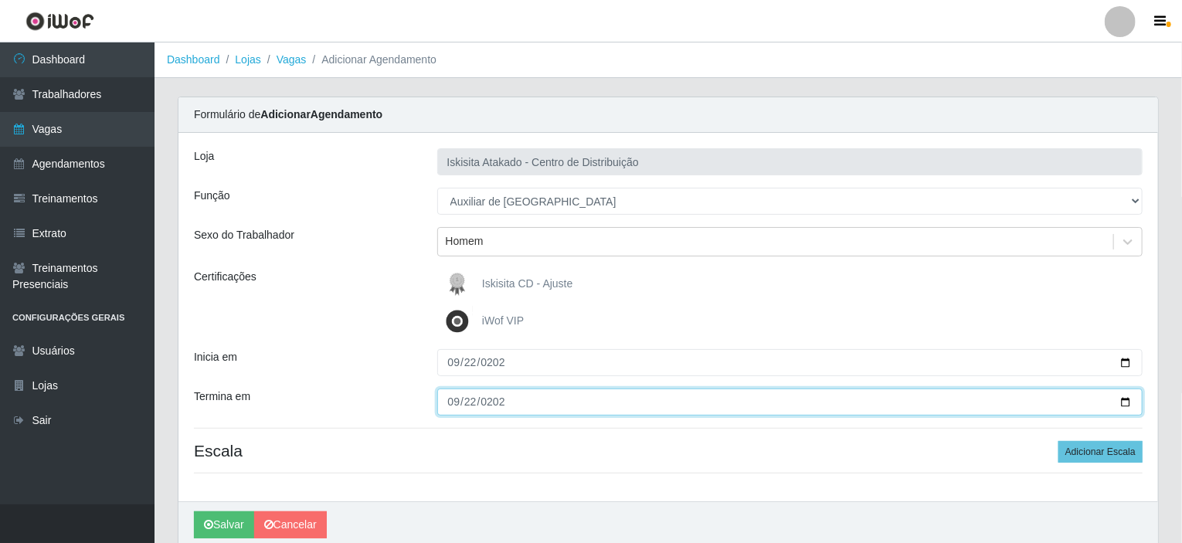
type input "[DATE]"
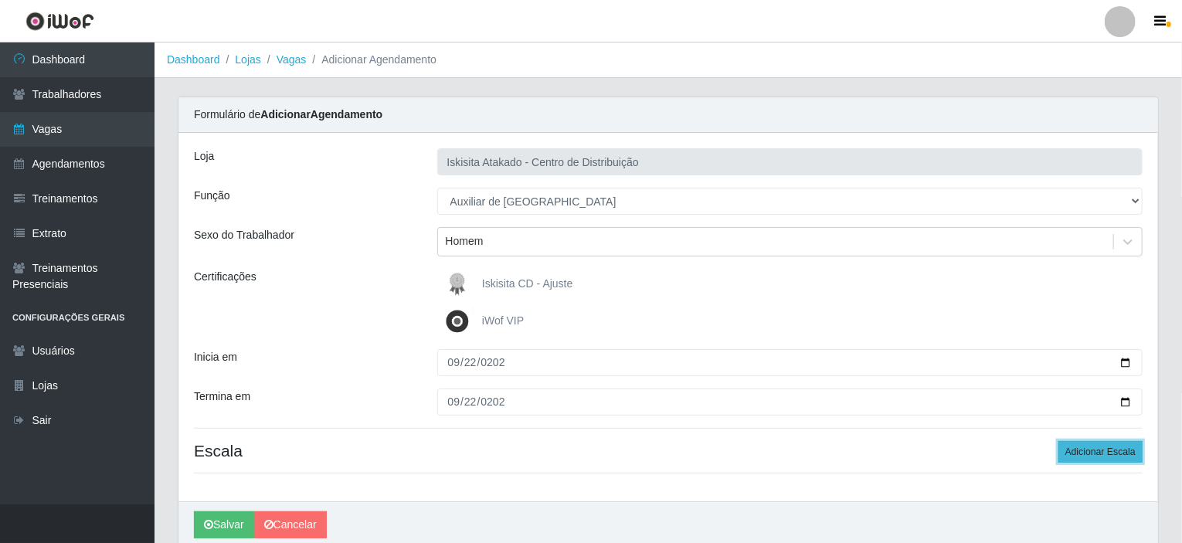
click at [1122, 461] on button "Adicionar Escala" at bounding box center [1101, 452] width 84 height 22
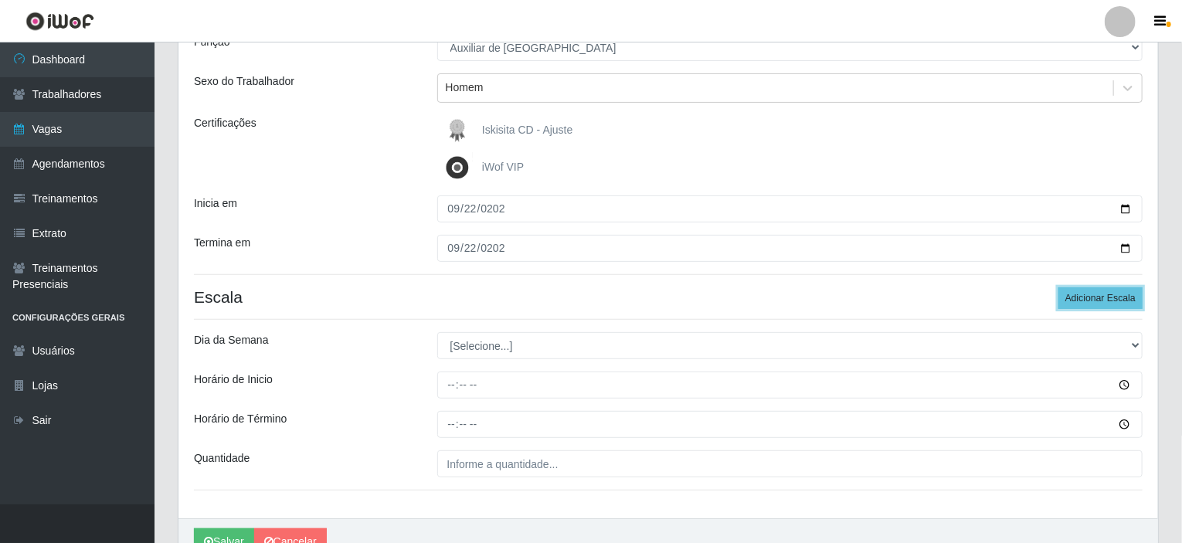
scroll to position [155, 0]
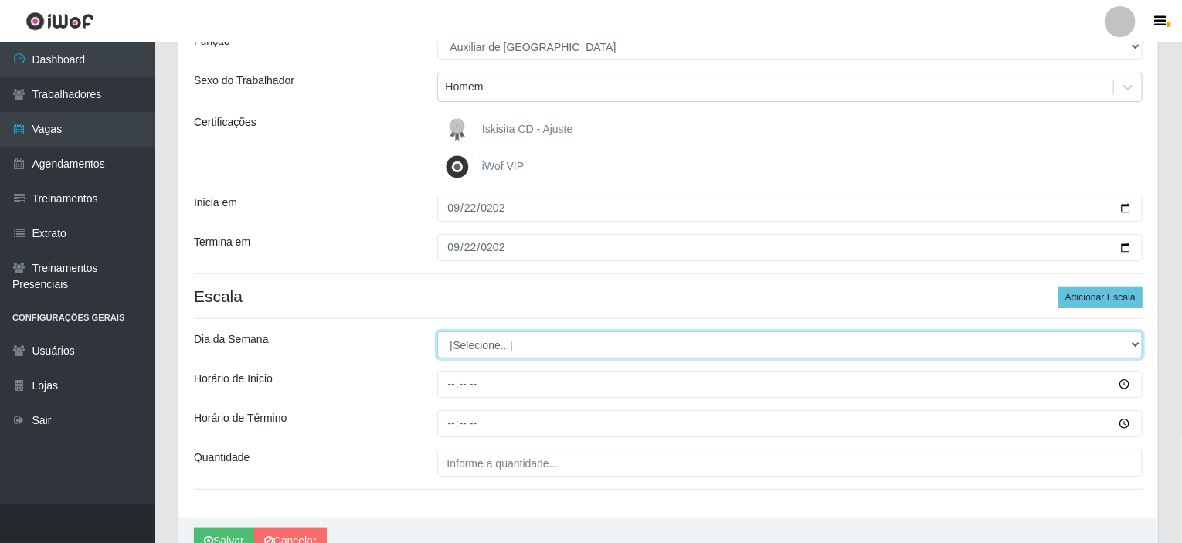
click at [589, 339] on select "[Selecione...] Segunda Terça Quarta Quinta Sexta Sábado Domingo" at bounding box center [790, 345] width 706 height 27
select select "1"
click at [437, 332] on select "[Selecione...] Segunda Terça Quarta Quinta Sexta Sábado Domingo" at bounding box center [790, 345] width 706 height 27
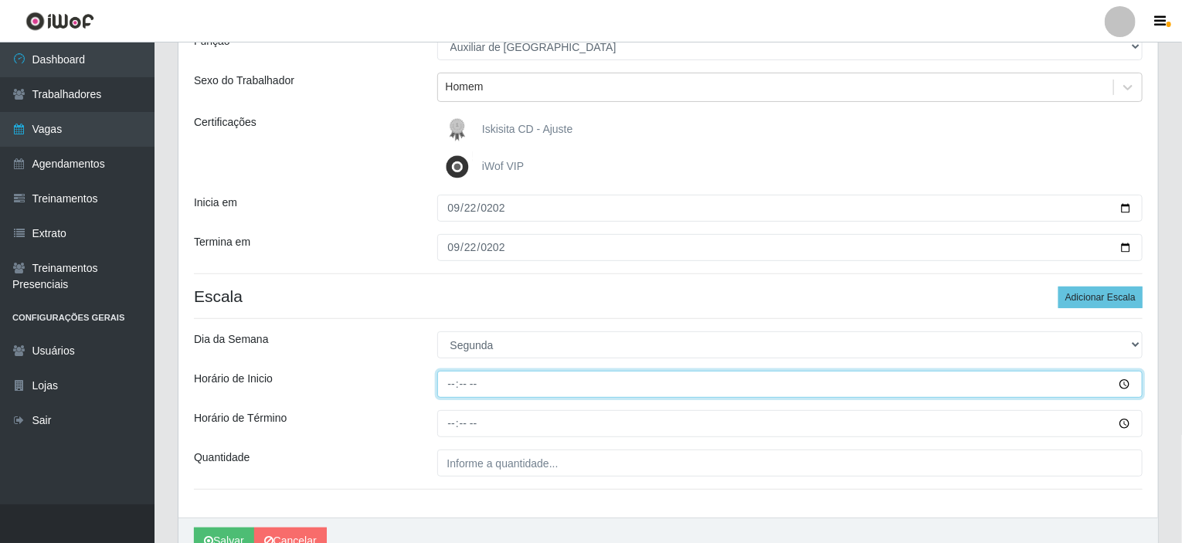
click at [454, 381] on input "Horário de Inicio" at bounding box center [790, 384] width 706 height 27
type input "09:30"
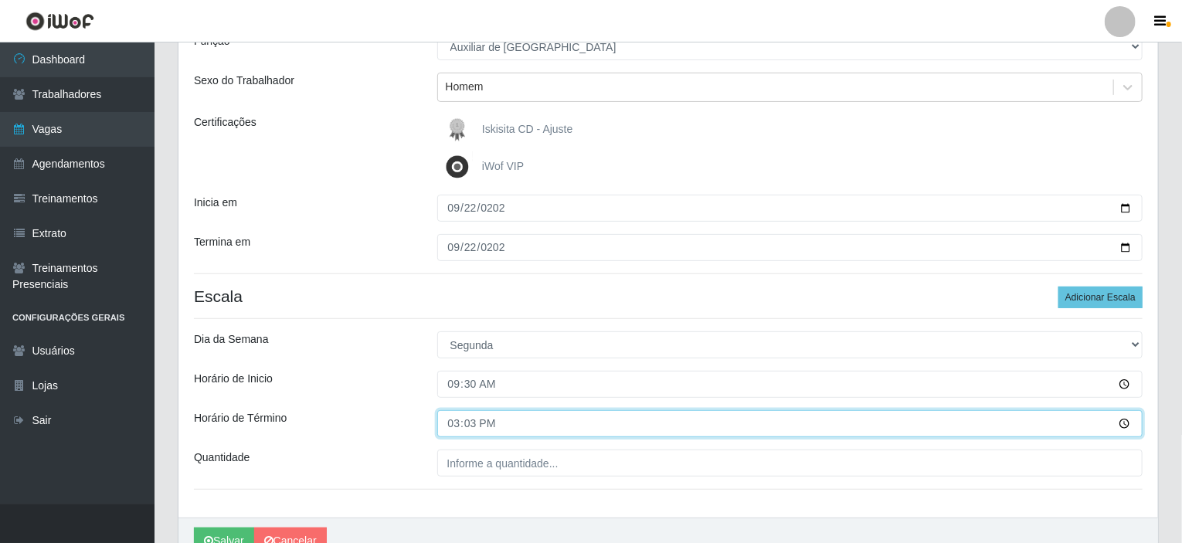
type input "15:30"
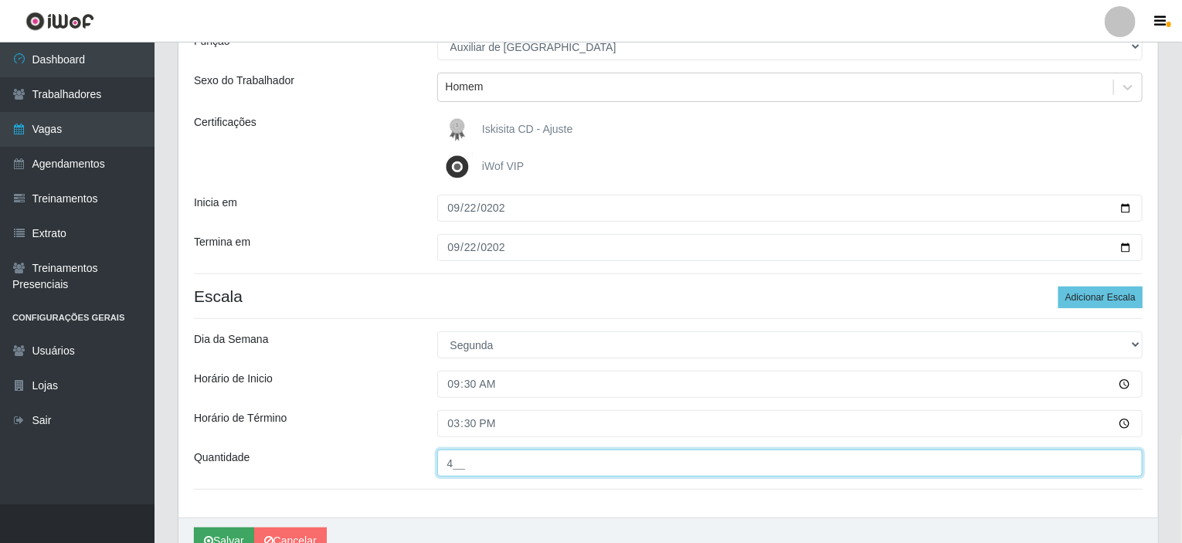
type input "4__"
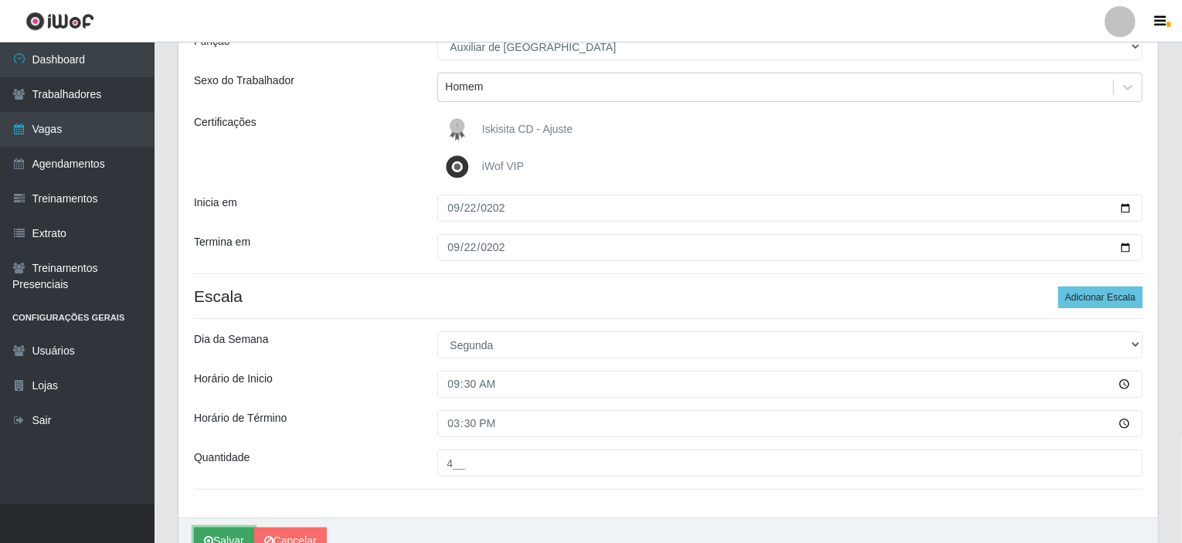
click at [223, 533] on button "Salvar" at bounding box center [224, 541] width 60 height 27
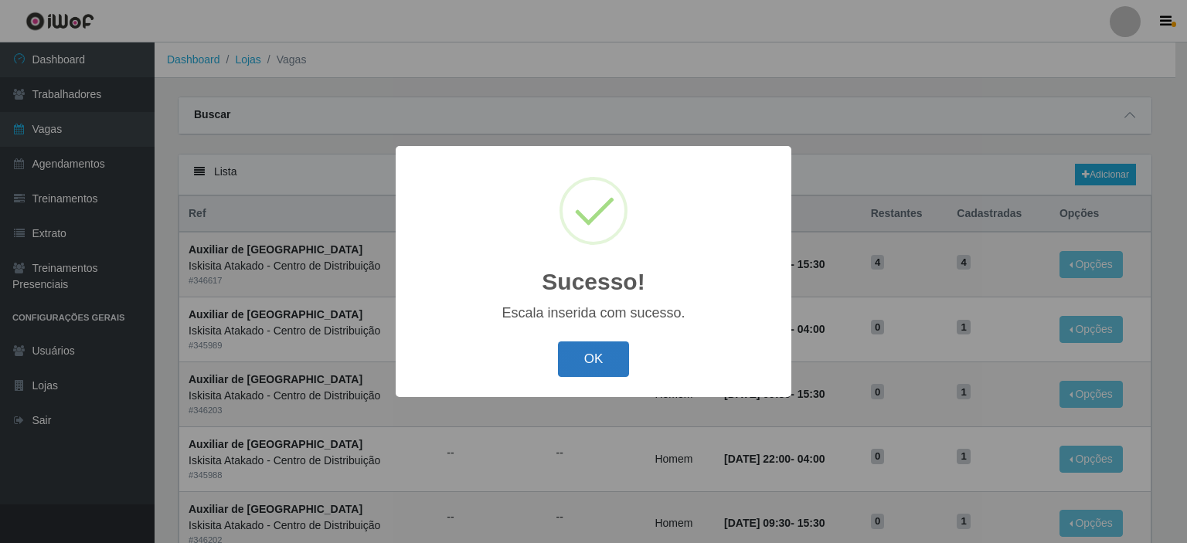
click at [609, 361] on button "OK" at bounding box center [594, 360] width 72 height 36
